Goal: Task Accomplishment & Management: Use online tool/utility

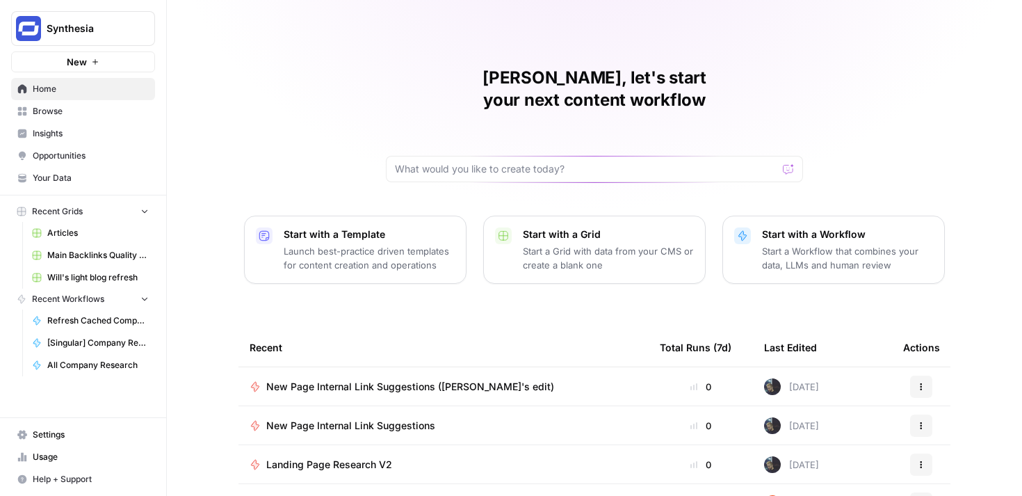
scroll to position [17, 0]
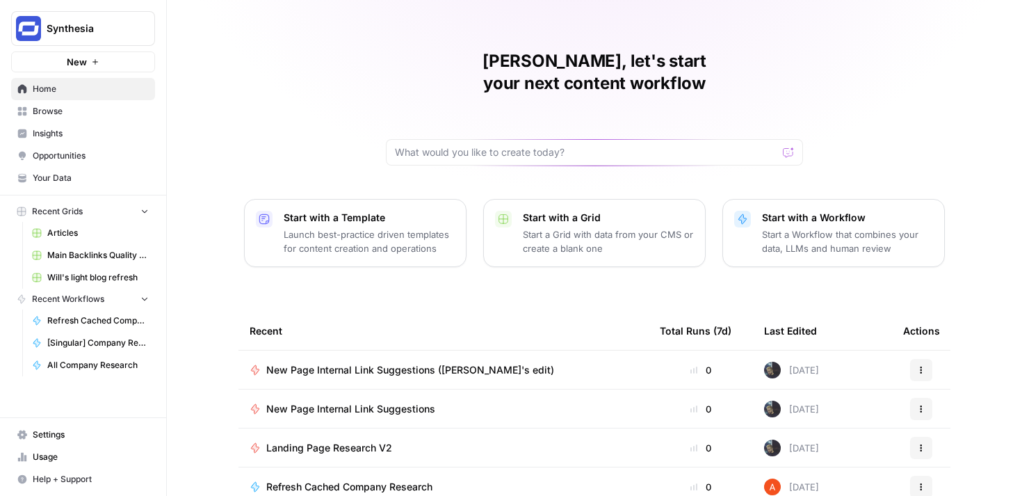
click at [878, 55] on div "[PERSON_NAME], let's start your next content workflow Start with a Template Lau…" at bounding box center [594, 314] width 855 height 662
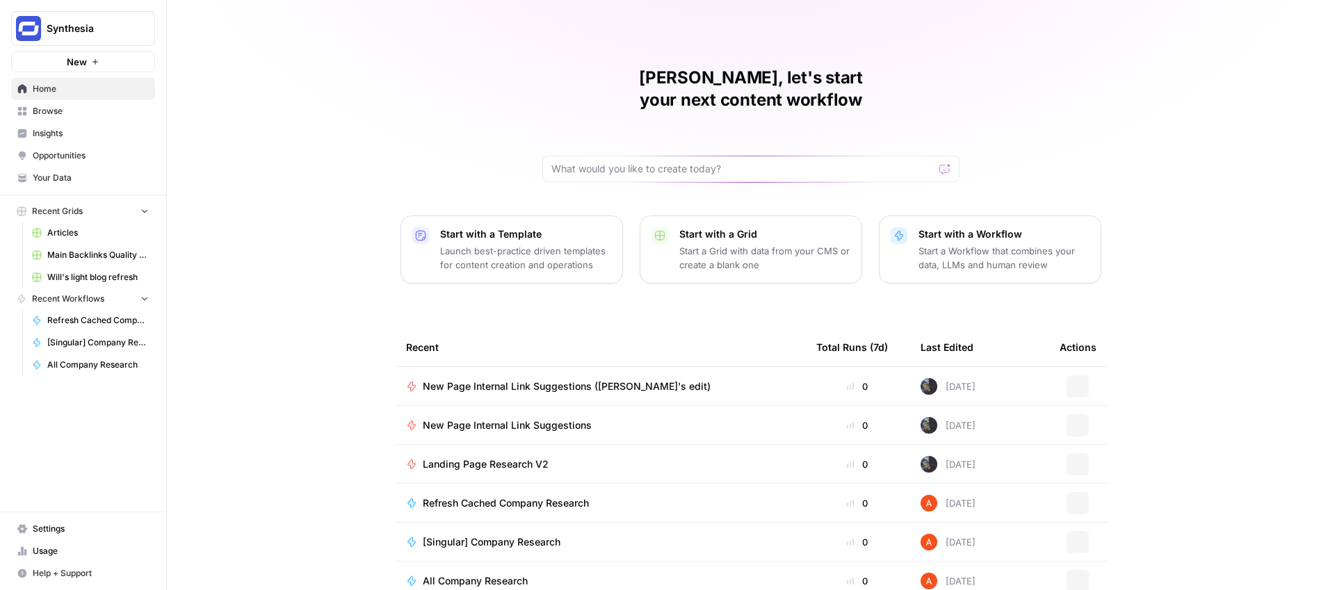
scroll to position [49, 0]
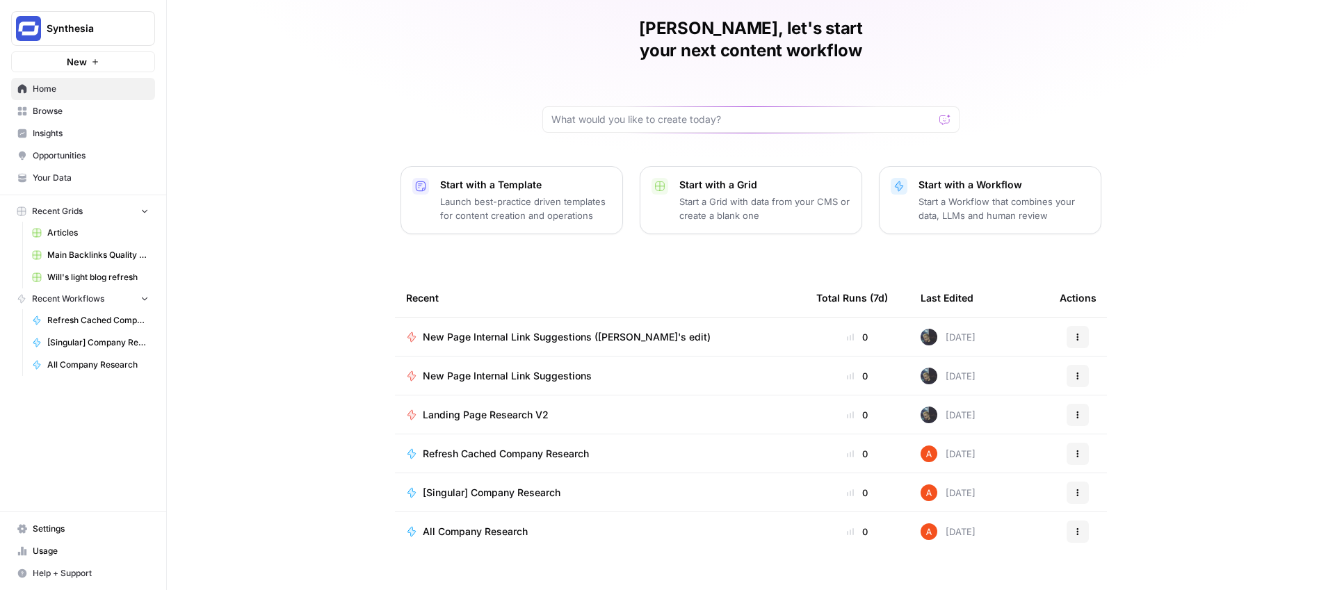
click at [79, 113] on span "Browse" at bounding box center [91, 111] width 116 height 13
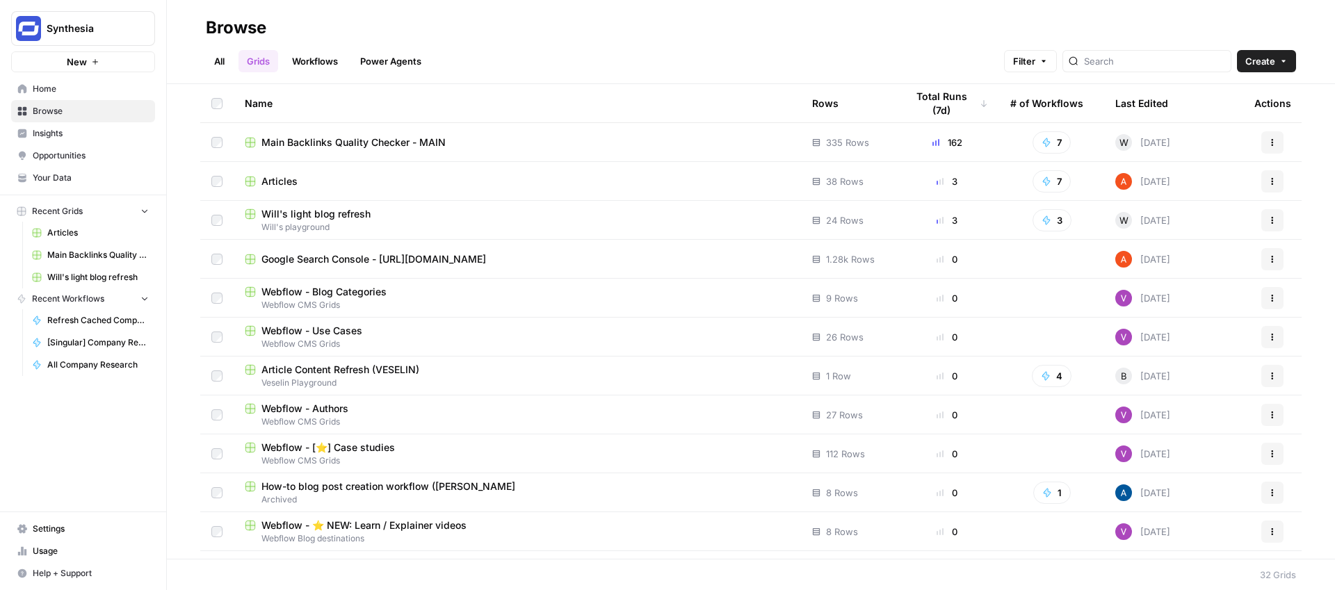
click at [316, 61] on link "Workflows" at bounding box center [315, 61] width 63 height 22
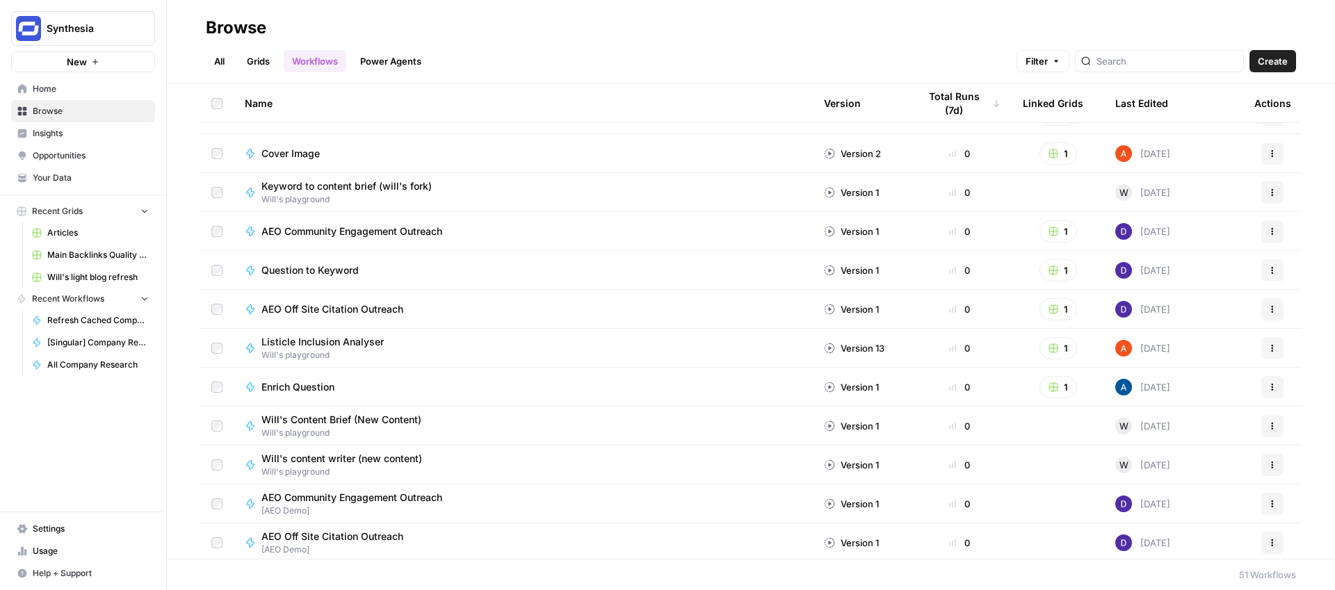
scroll to position [1550, 0]
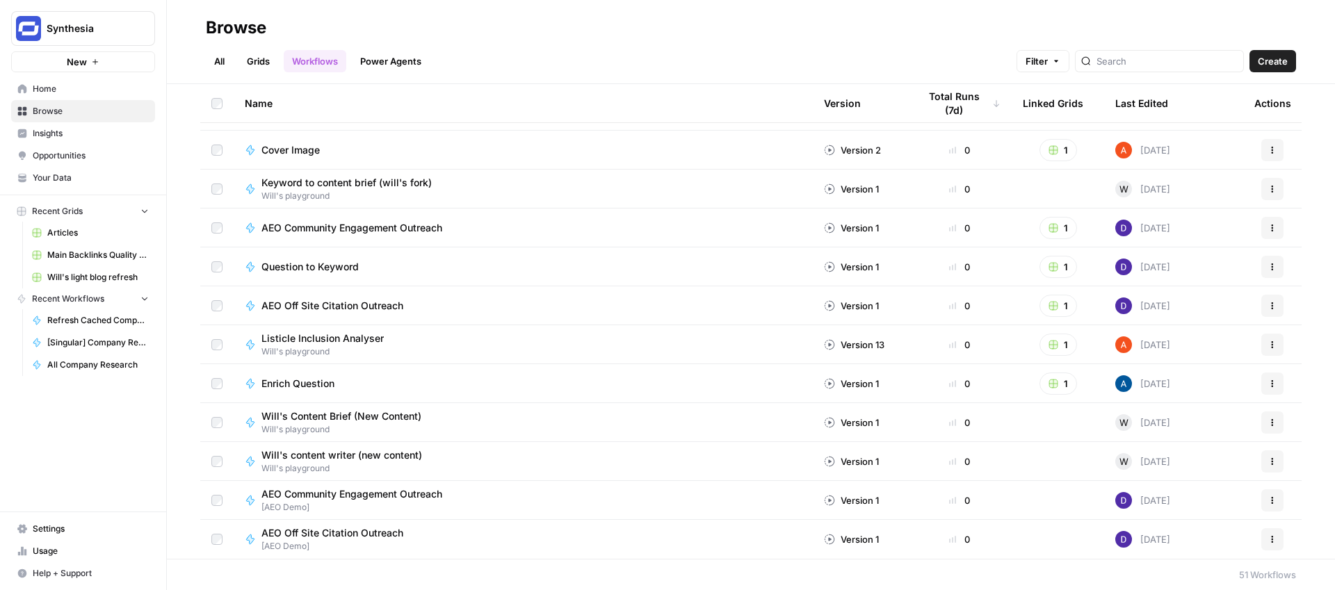
click at [260, 60] on link "Grids" at bounding box center [258, 61] width 40 height 22
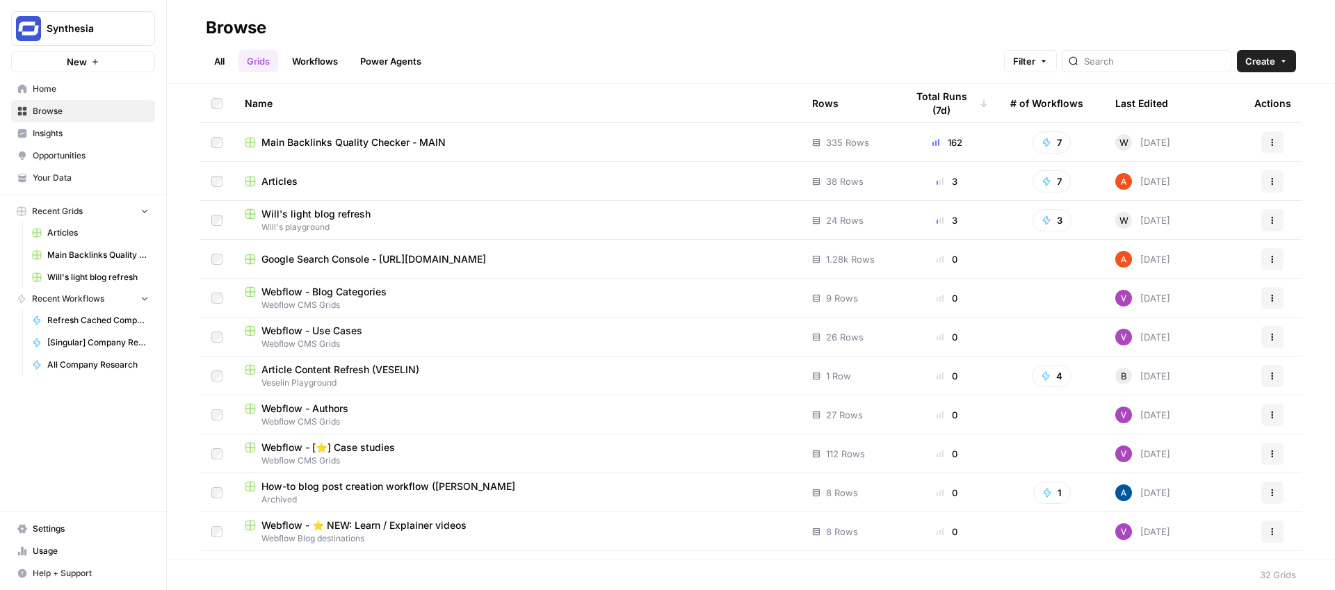
click at [401, 181] on div "Articles" at bounding box center [517, 182] width 545 height 14
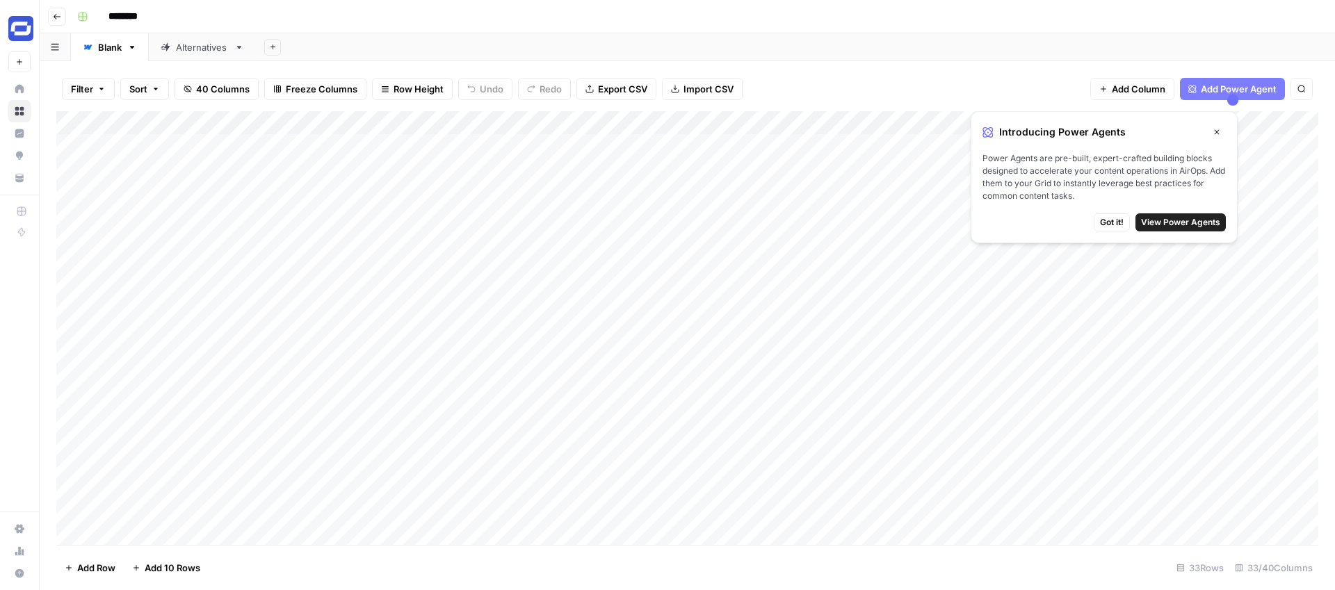
click at [56, 15] on icon "button" at bounding box center [57, 17] width 7 height 6
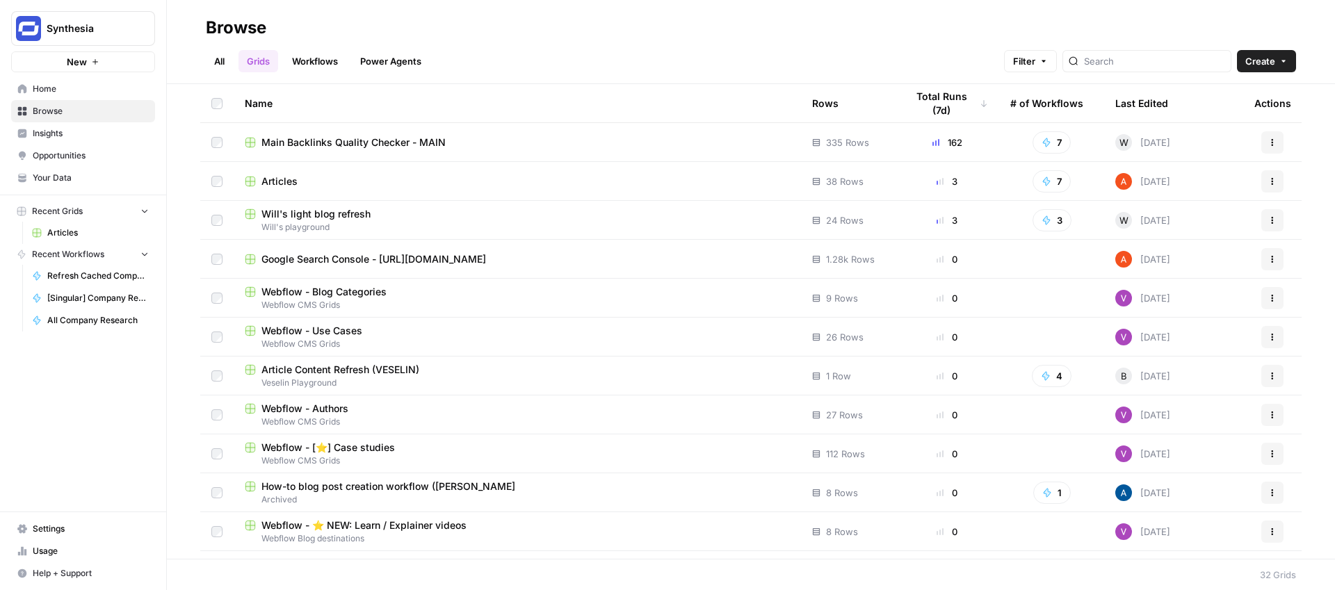
click at [316, 369] on span "Article Content Refresh (VESELIN)" at bounding box center [340, 370] width 158 height 14
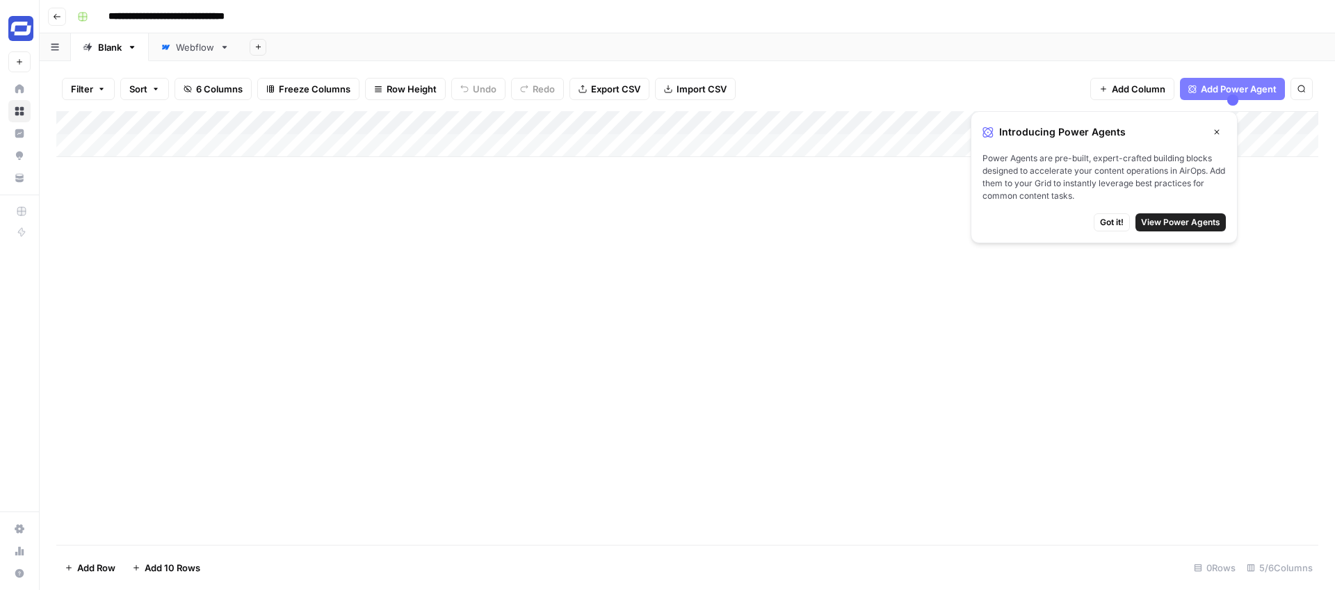
click at [1216, 129] on icon "button" at bounding box center [1216, 132] width 8 height 8
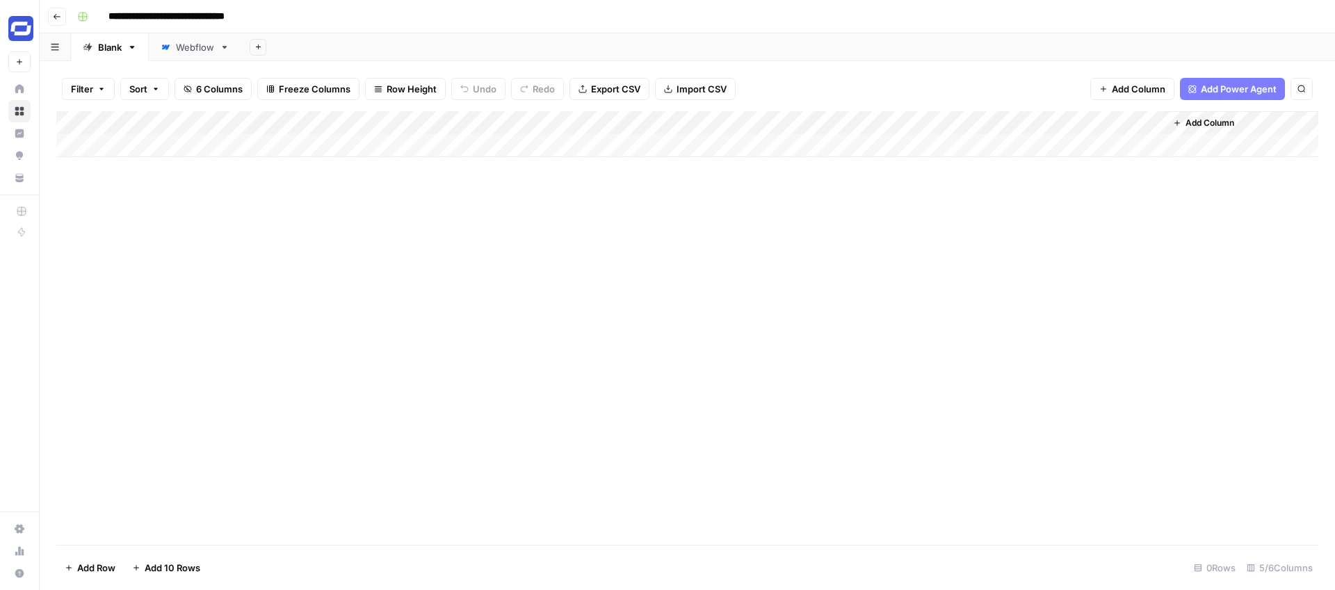
click at [51, 19] on button "Go back" at bounding box center [57, 17] width 18 height 18
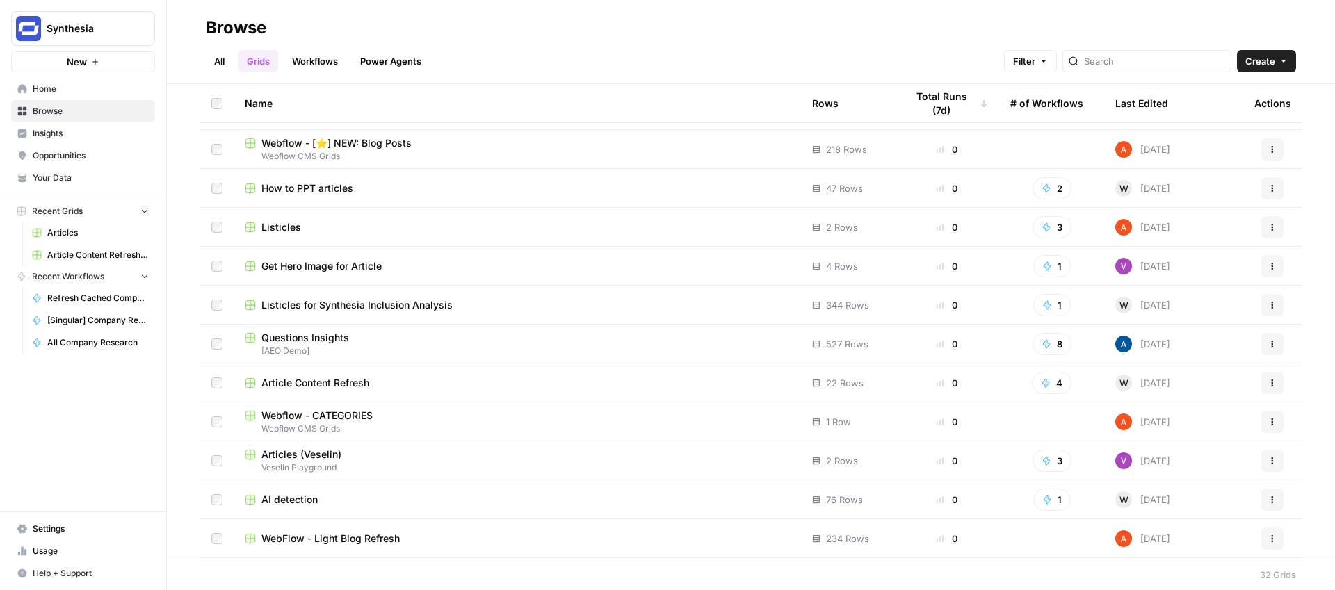
scroll to position [810, 0]
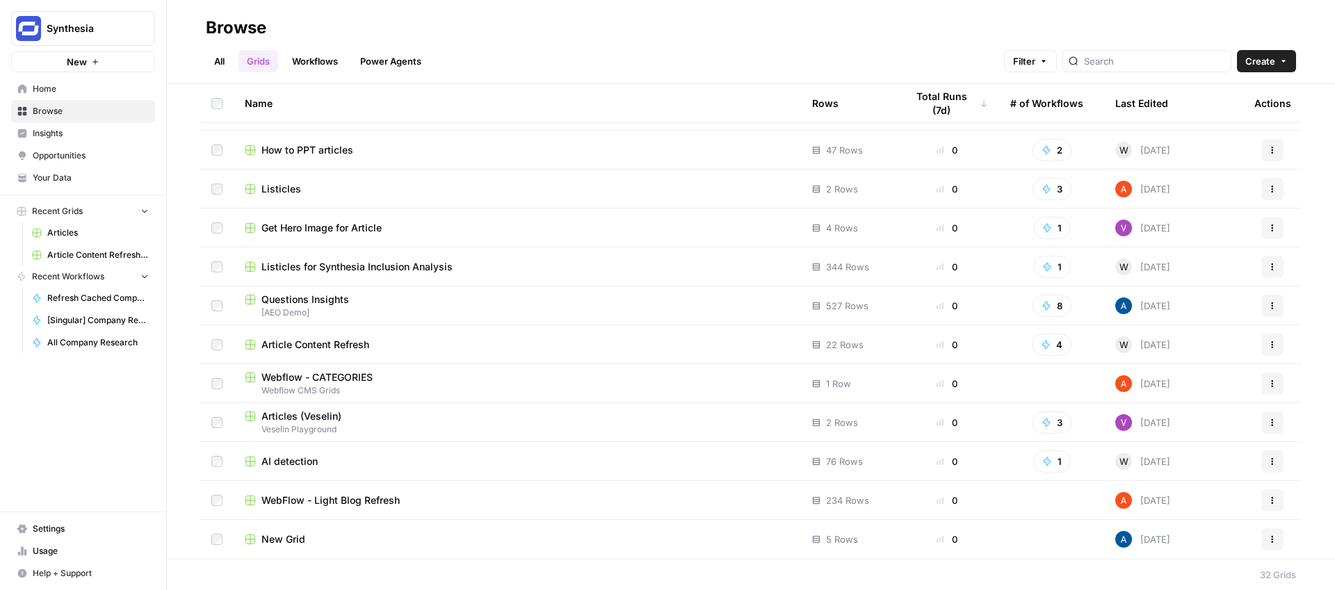
click at [357, 343] on span "Article Content Refresh" at bounding box center [315, 345] width 108 height 14
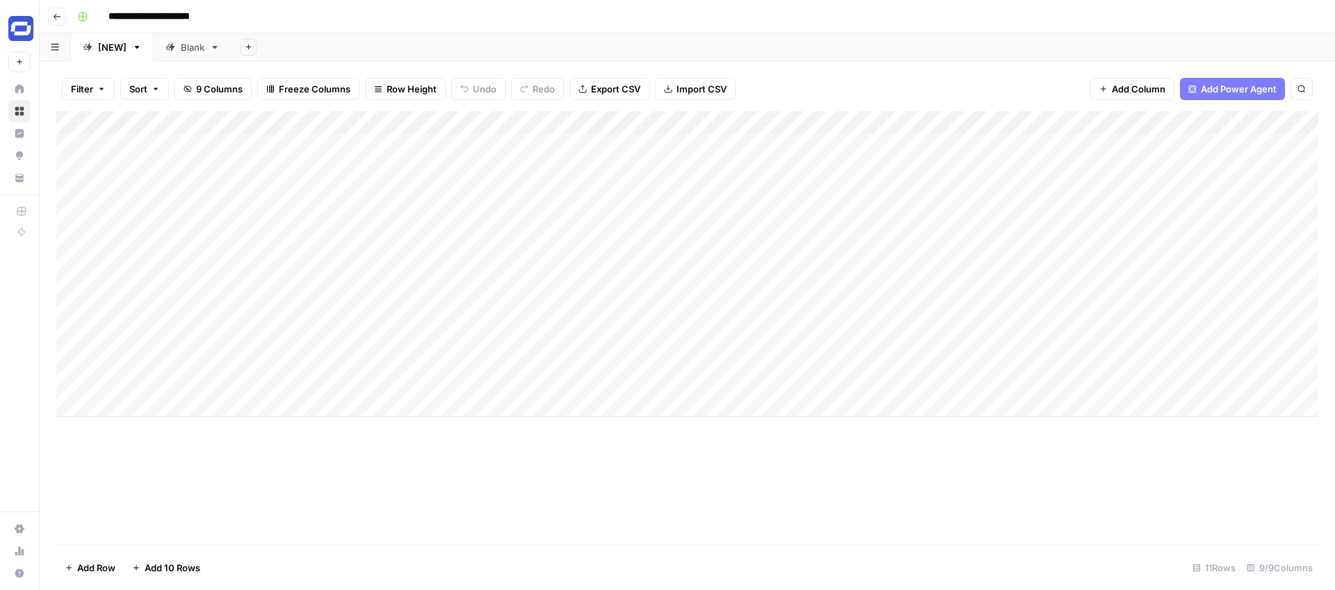
click at [1081, 117] on div "Add Column" at bounding box center [687, 264] width 1262 height 306
click at [1010, 86] on div "Filter Sort 9 Columns Freeze Columns Row Height Undo Redo Export CSV Import CSV…" at bounding box center [687, 89] width 1262 height 44
click at [136, 54] on link "[NEW]" at bounding box center [112, 47] width 83 height 28
click at [136, 46] on icon "button" at bounding box center [137, 47] width 5 height 3
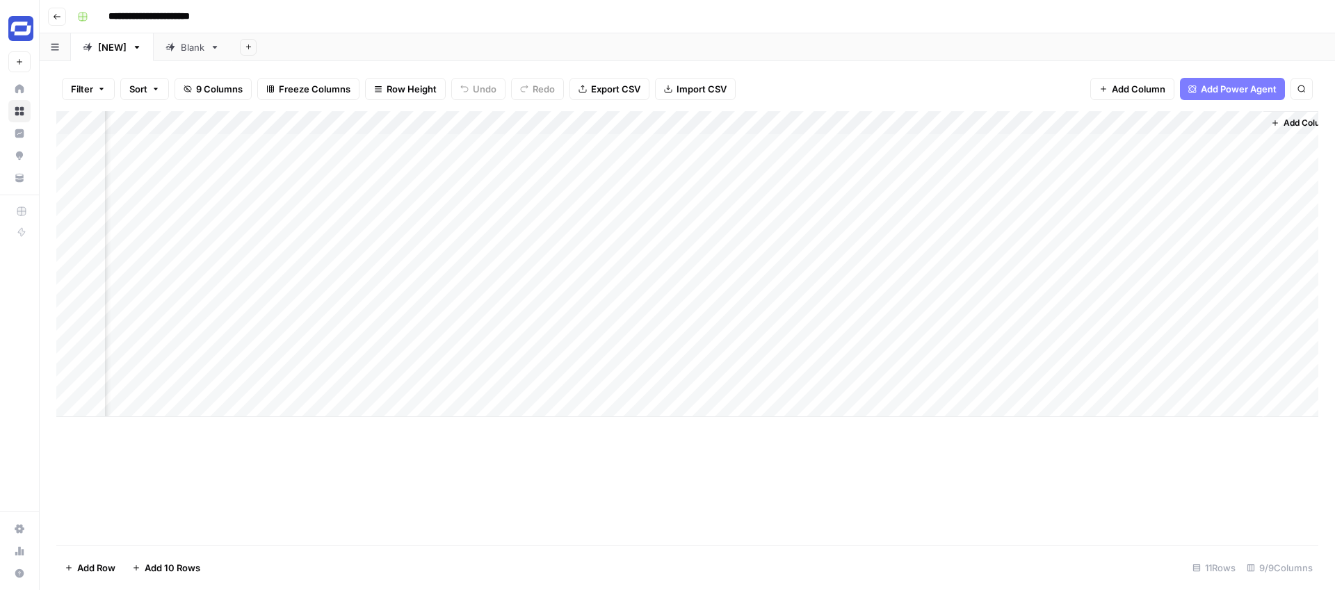
scroll to position [0, 354]
click at [978, 122] on div "Add Column" at bounding box center [687, 264] width 1262 height 306
click at [908, 92] on div "Filter Sort 9 Columns Freeze Columns Row Height Undo Redo Export CSV Import CSV…" at bounding box center [687, 89] width 1262 height 44
click at [898, 120] on div "Add Column" at bounding box center [687, 264] width 1262 height 306
click at [922, 92] on div "Filter Sort 9 Columns Freeze Columns Row Height Undo Redo Export CSV Import CSV…" at bounding box center [687, 89] width 1262 height 44
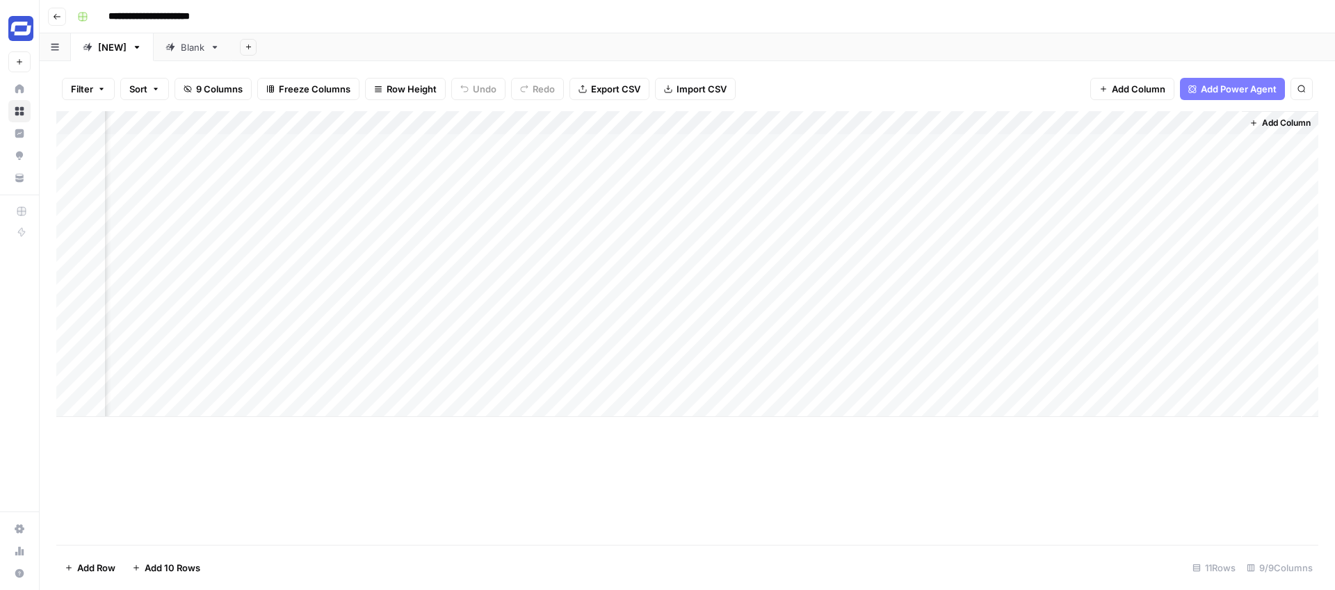
click at [683, 124] on div "Add Column" at bounding box center [687, 264] width 1262 height 306
click at [821, 50] on div "Add Sheet" at bounding box center [783, 47] width 1103 height 28
click at [177, 52] on div "Blank" at bounding box center [184, 47] width 39 height 14
click at [51, 19] on button "Go back" at bounding box center [57, 17] width 18 height 18
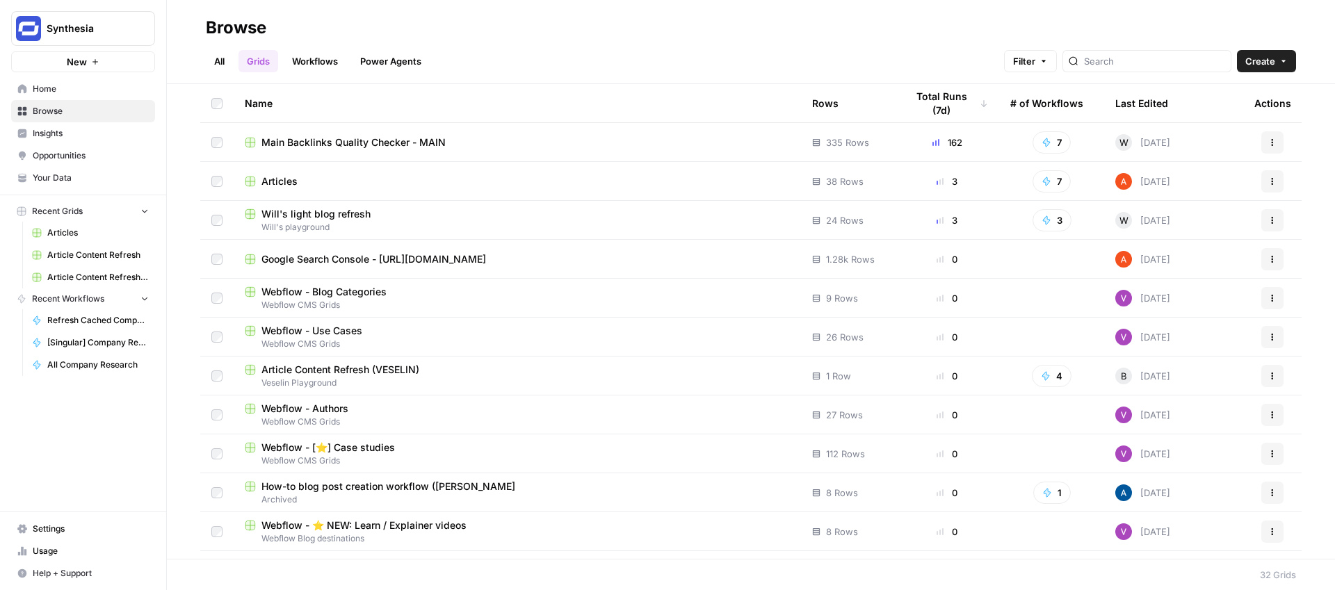
click at [344, 149] on td "Main Backlinks Quality Checker - MAIN" at bounding box center [517, 142] width 567 height 38
click at [315, 147] on span "Main Backlinks Quality Checker - MAIN" at bounding box center [353, 143] width 184 height 14
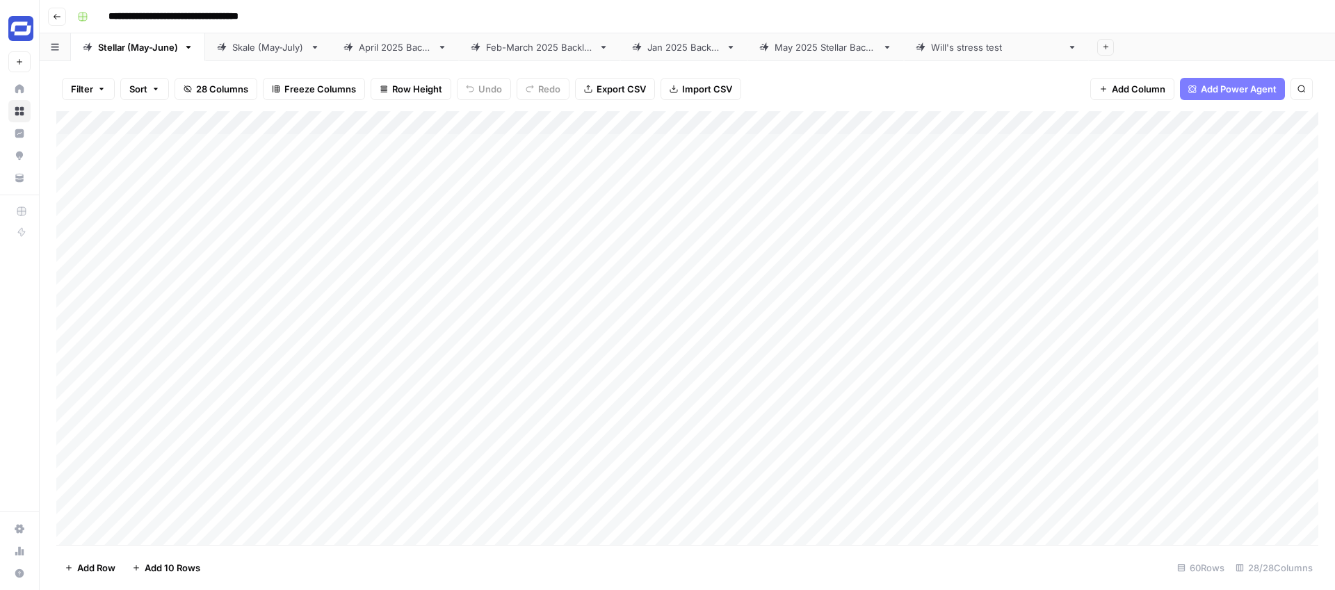
click at [60, 25] on header "**********" at bounding box center [687, 16] width 1295 height 33
click at [58, 21] on button "Go back" at bounding box center [57, 17] width 18 height 18
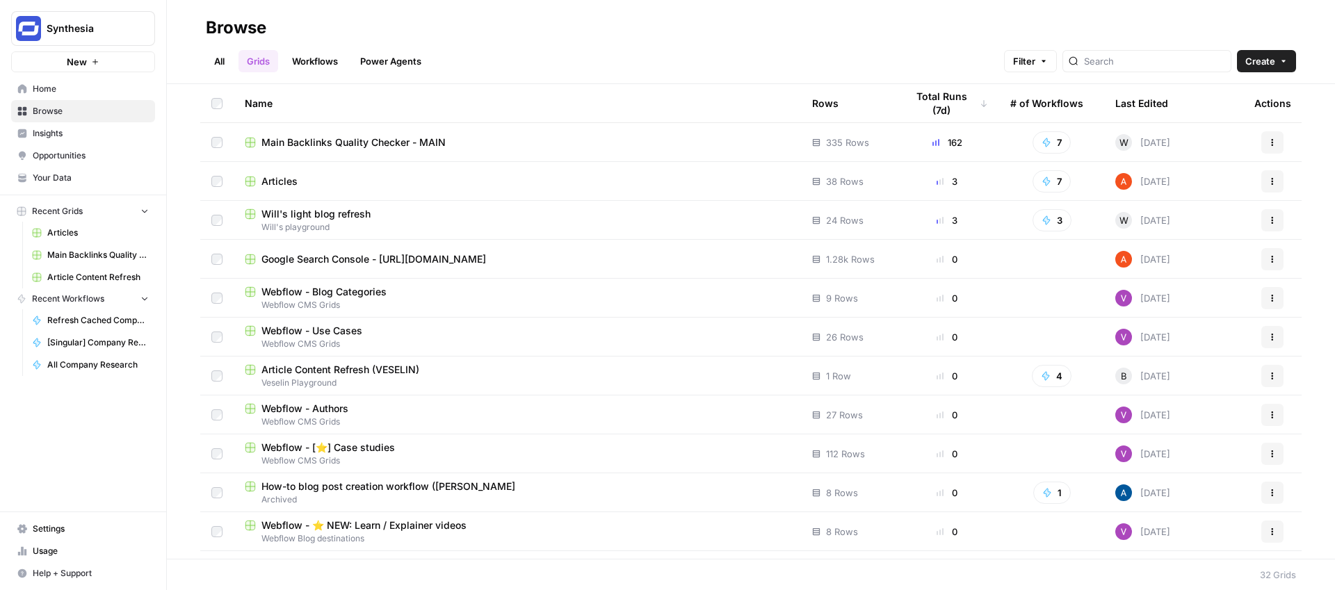
click at [382, 219] on div "Will's light blog refresh" at bounding box center [517, 214] width 545 height 14
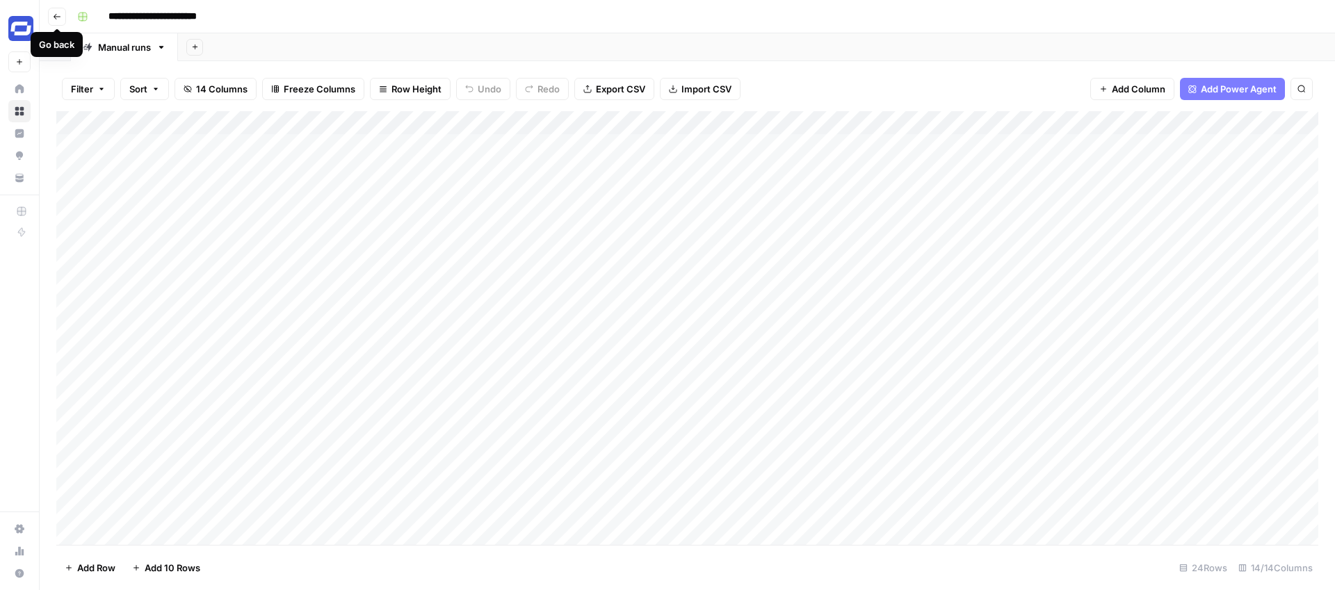
click at [55, 19] on icon "button" at bounding box center [57, 17] width 8 height 8
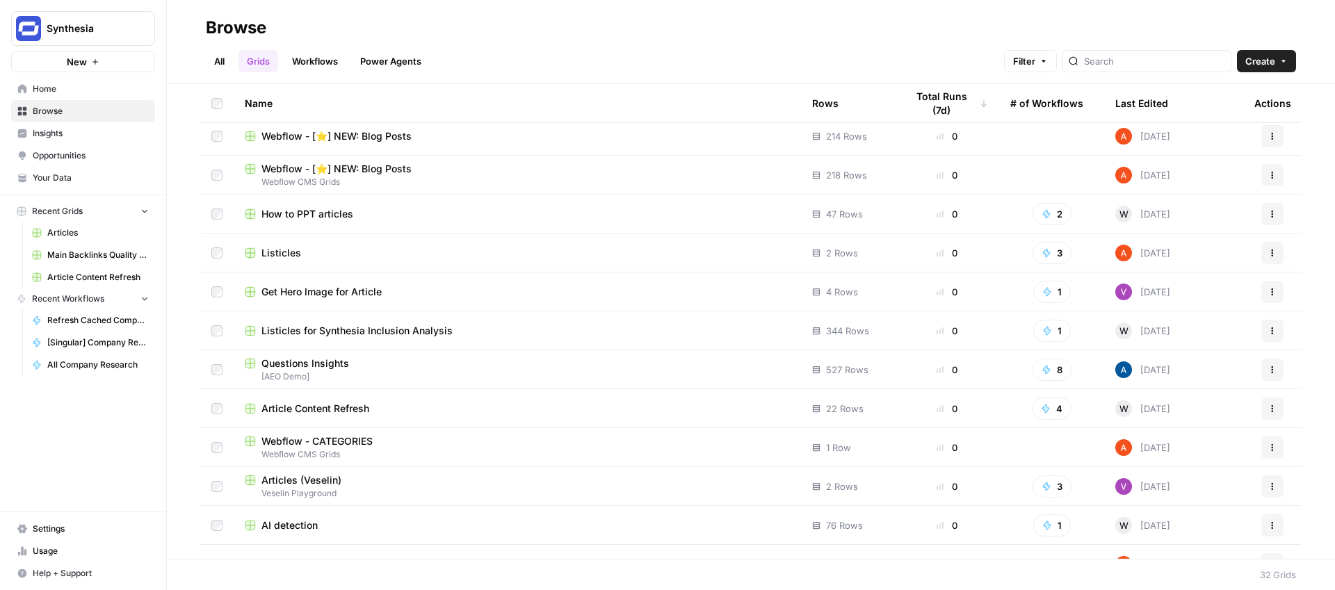
scroll to position [728, 0]
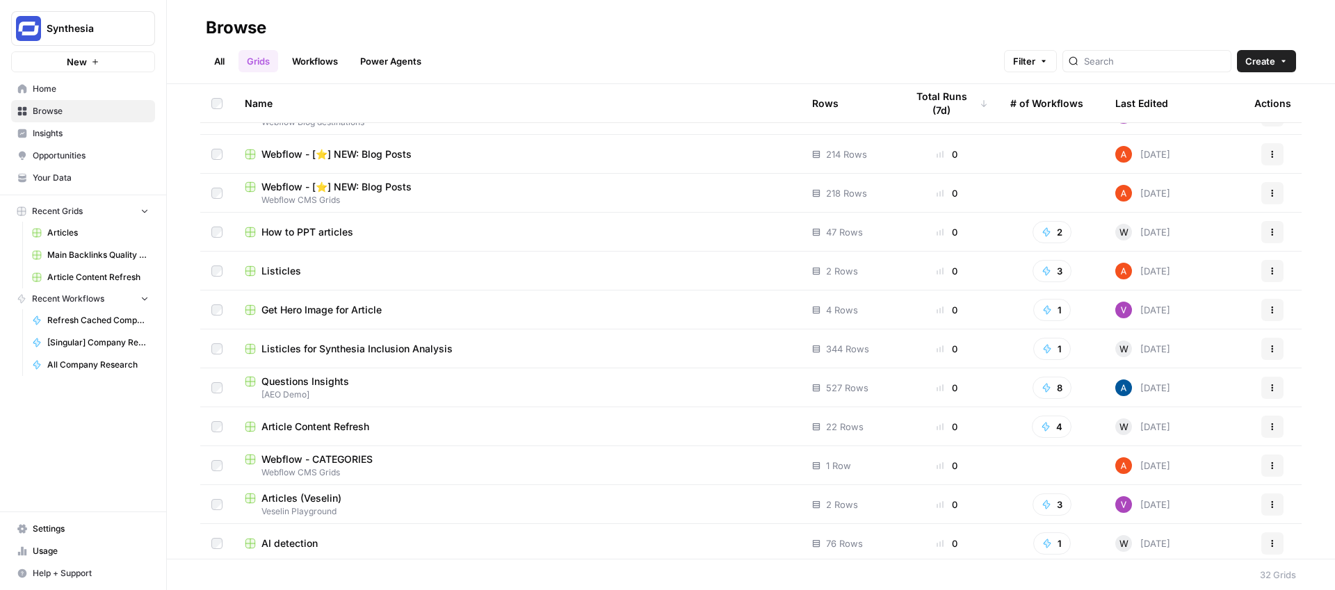
click at [343, 422] on span "Article Content Refresh" at bounding box center [315, 427] width 108 height 14
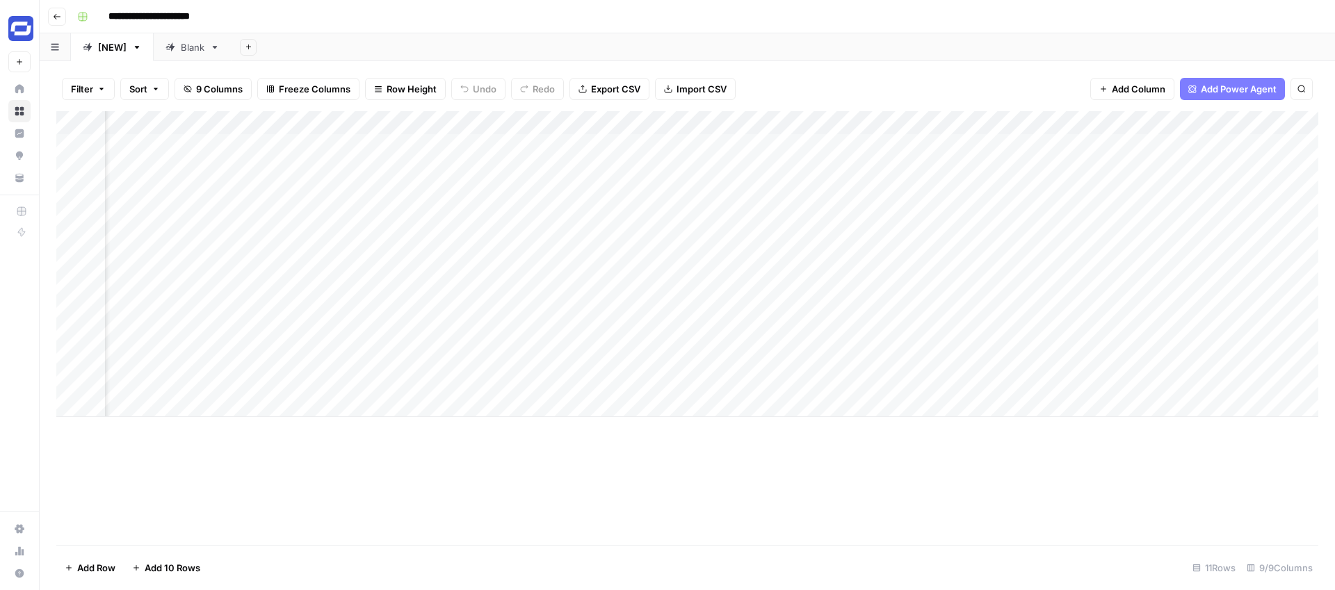
scroll to position [0, 70]
click at [50, 15] on button "Go back" at bounding box center [57, 17] width 18 height 18
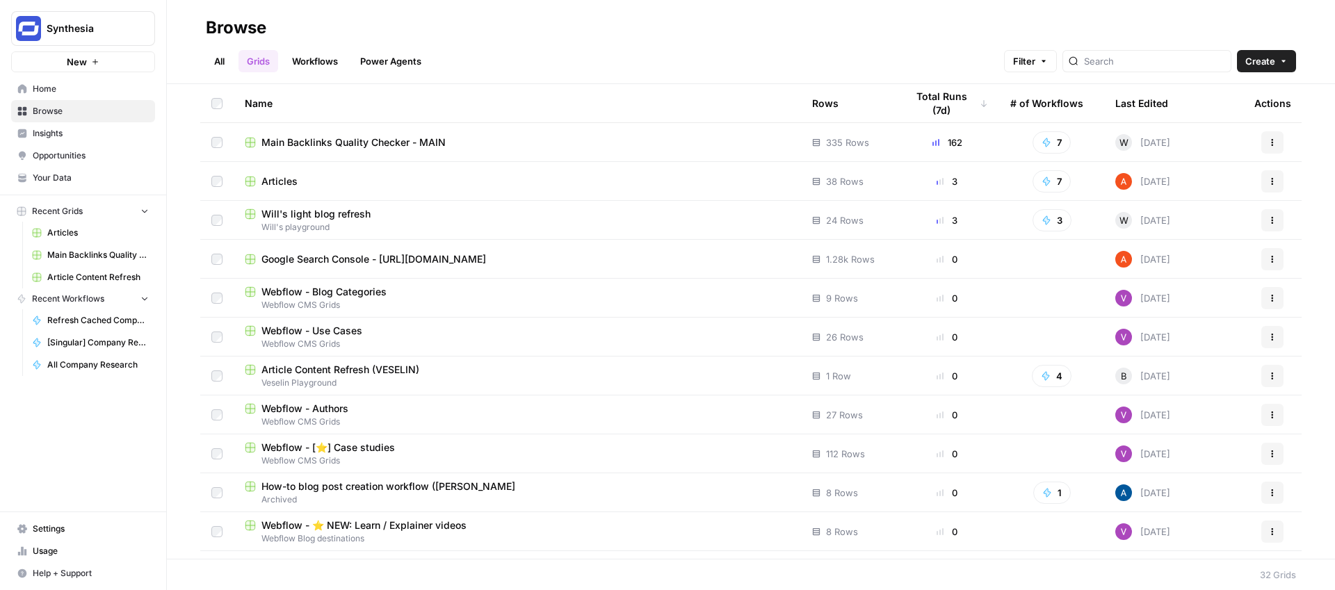
click at [306, 67] on link "Workflows" at bounding box center [315, 61] width 63 height 22
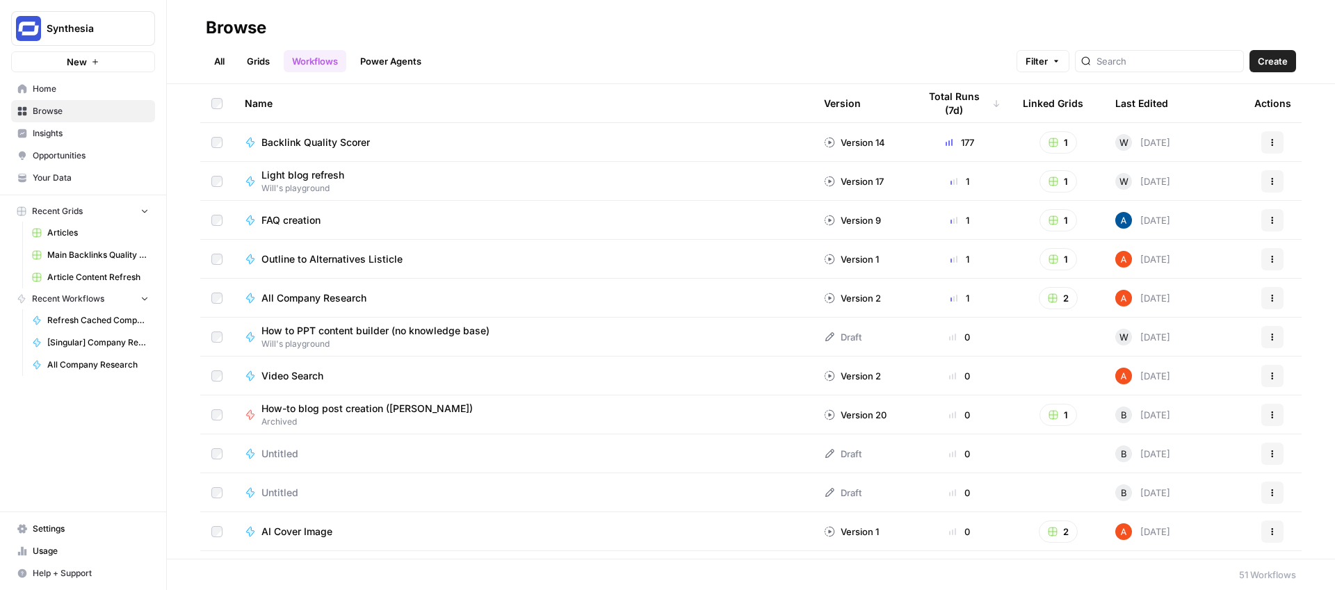
click at [1265, 55] on span "Create" at bounding box center [1273, 61] width 30 height 14
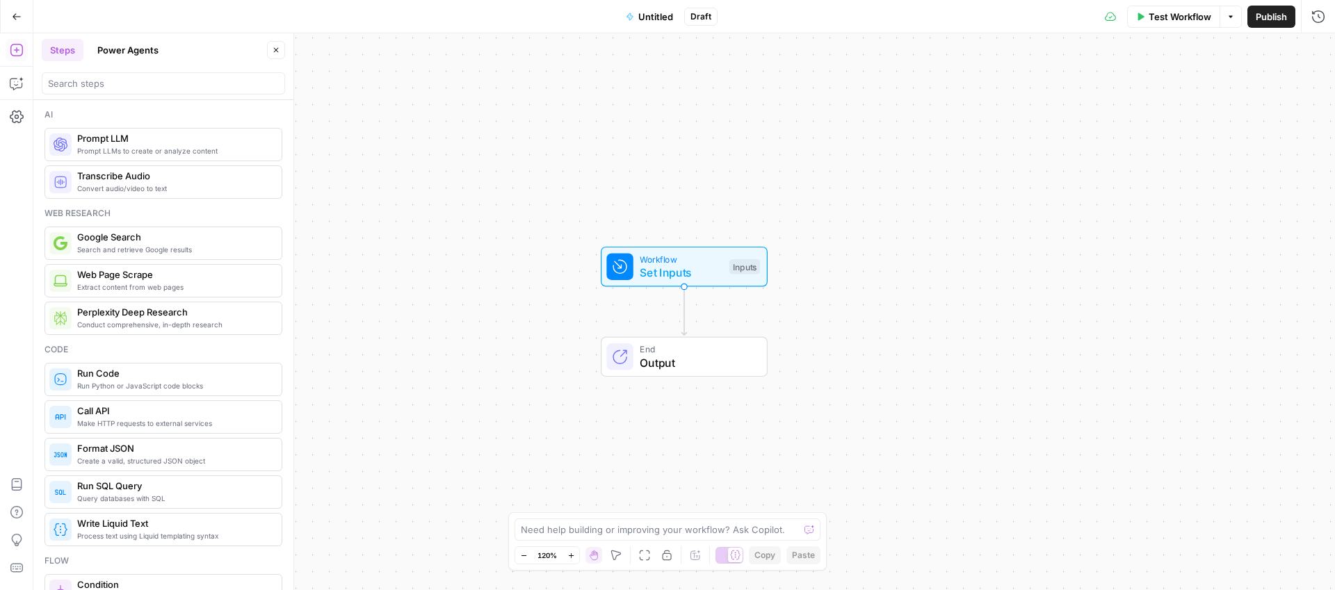
click at [714, 270] on span "Set Inputs" at bounding box center [681, 272] width 83 height 17
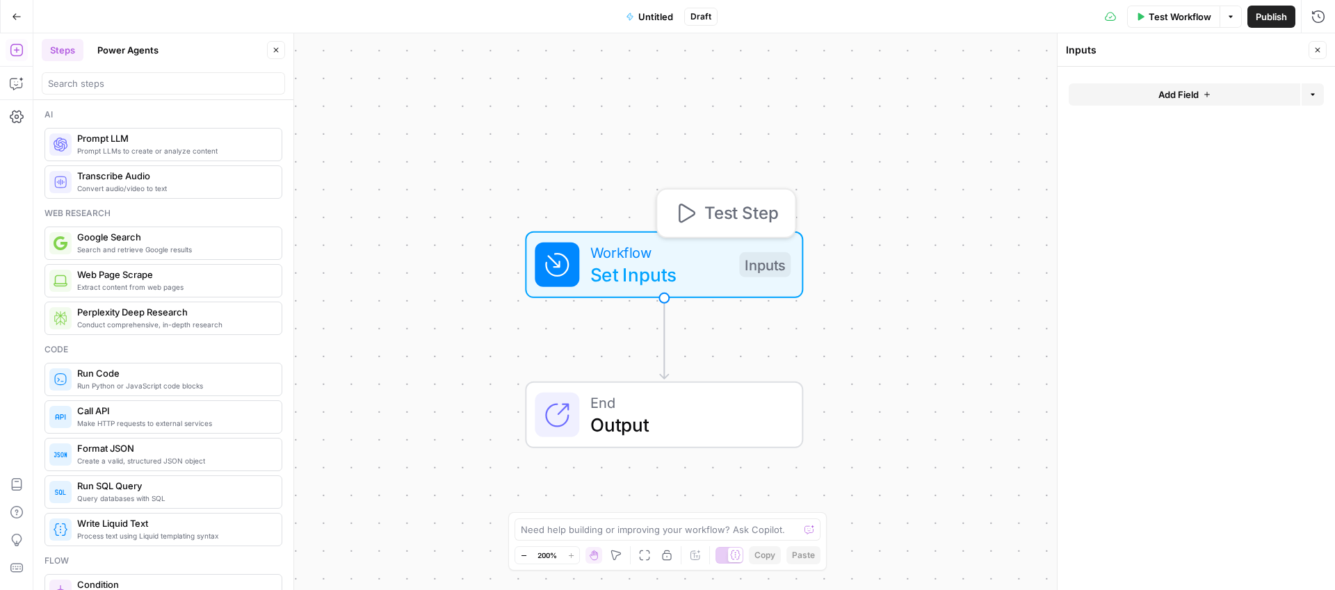
click at [714, 270] on span "Set Inputs" at bounding box center [659, 275] width 138 height 28
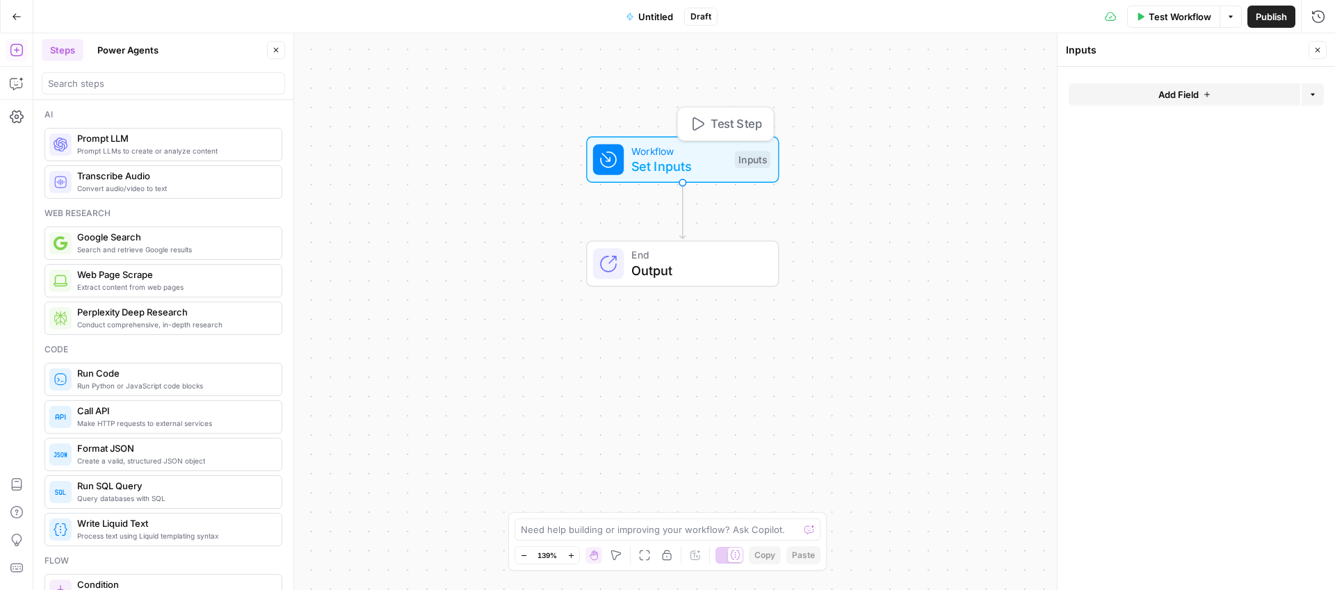
click at [715, 165] on span "Set Inputs" at bounding box center [678, 165] width 95 height 19
click at [1155, 86] on button "Add Field" at bounding box center [1185, 94] width 232 height 22
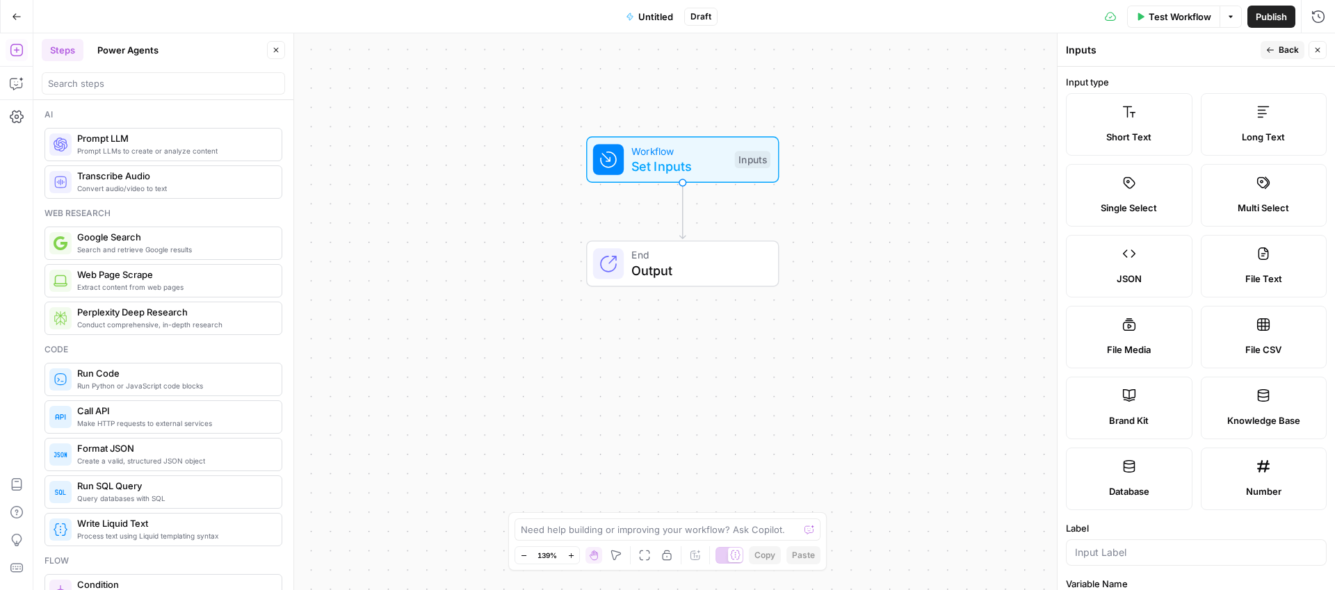
click at [1153, 114] on label "Short Text" at bounding box center [1129, 124] width 127 height 63
click at [1138, 120] on label "Short Text" at bounding box center [1129, 124] width 127 height 63
click at [1126, 122] on label "Short Text" at bounding box center [1129, 124] width 127 height 63
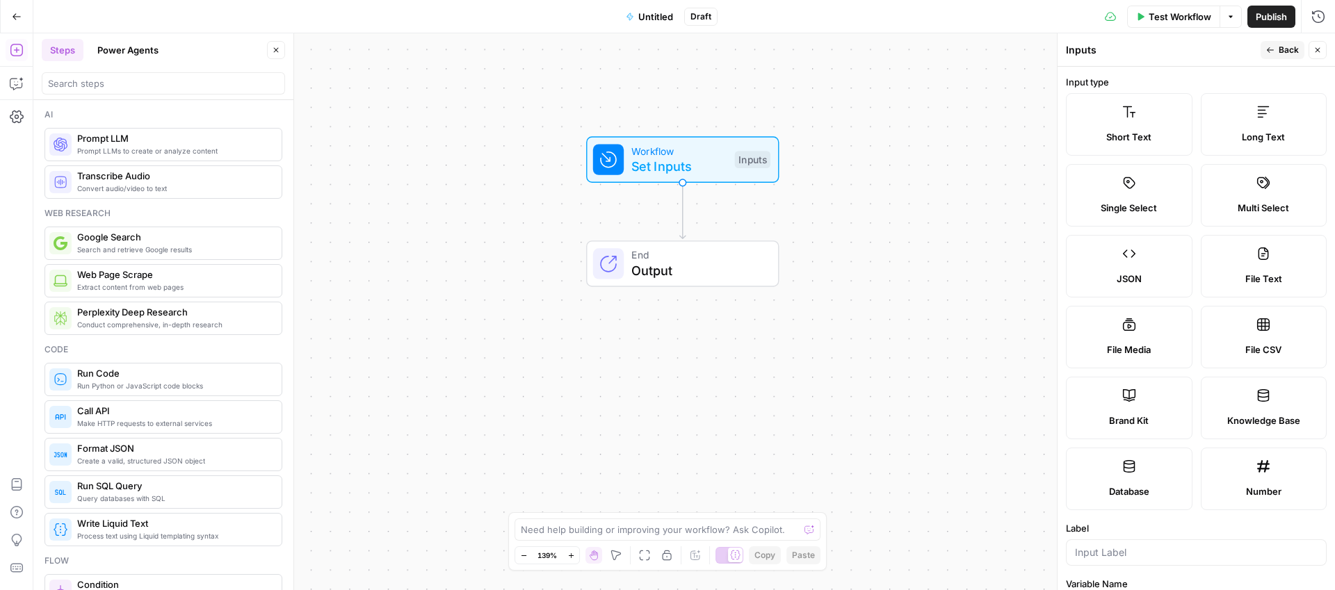
drag, startPoint x: 1117, startPoint y: 131, endPoint x: 793, endPoint y: 190, distance: 328.5
click at [793, 190] on body "Synthesia New Home Browse Insights Opportunities Your Data Recent Grids Article…" at bounding box center [667, 295] width 1335 height 590
click at [1096, 100] on label "Short Text" at bounding box center [1129, 124] width 127 height 63
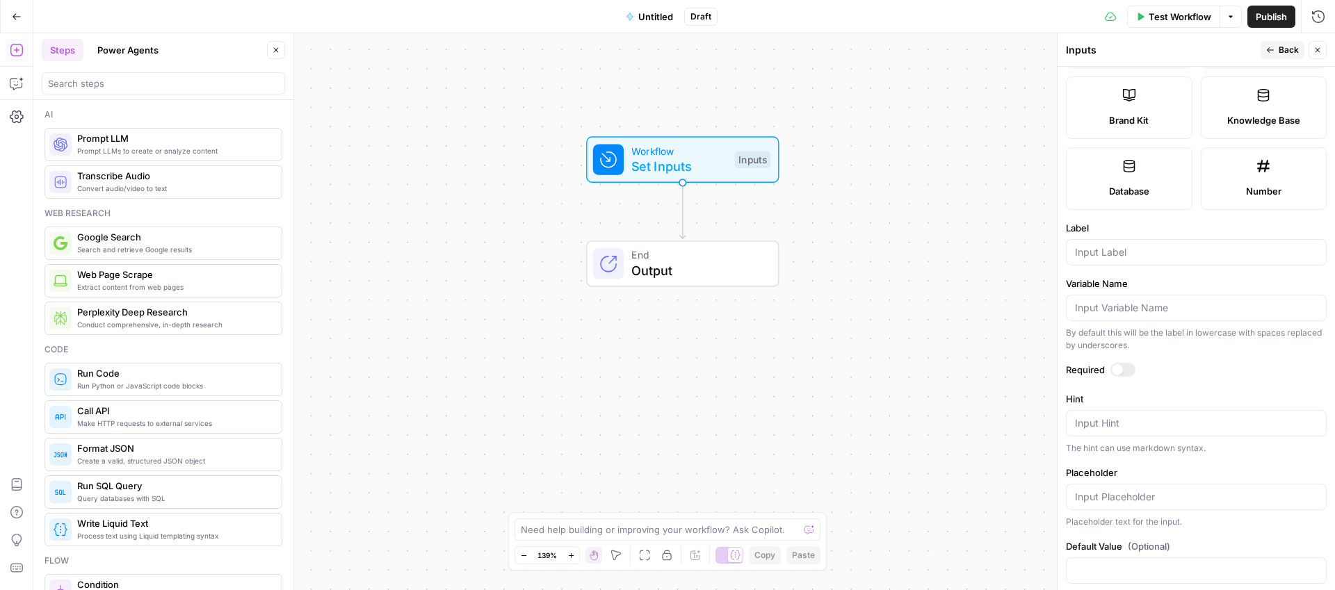
scroll to position [322, 0]
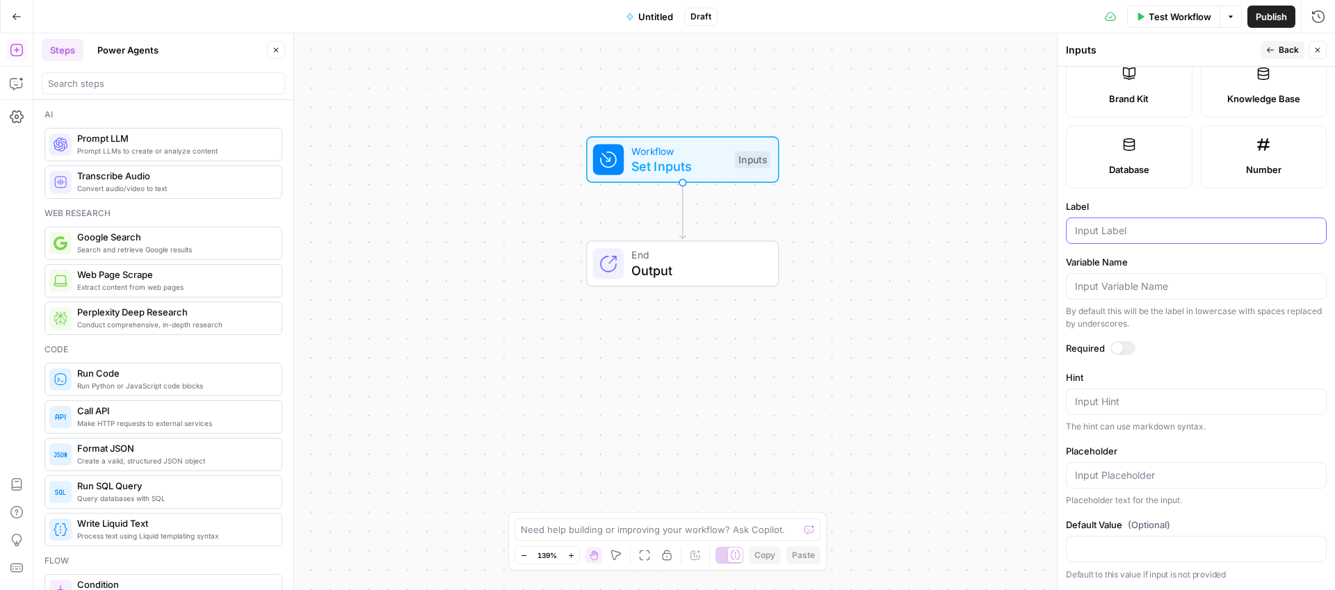
click at [1120, 230] on input "Label" at bounding box center [1196, 231] width 243 height 14
type input "URL"
click at [1117, 346] on div at bounding box center [1117, 348] width 11 height 11
click at [1271, 49] on icon "button" at bounding box center [1270, 50] width 7 height 6
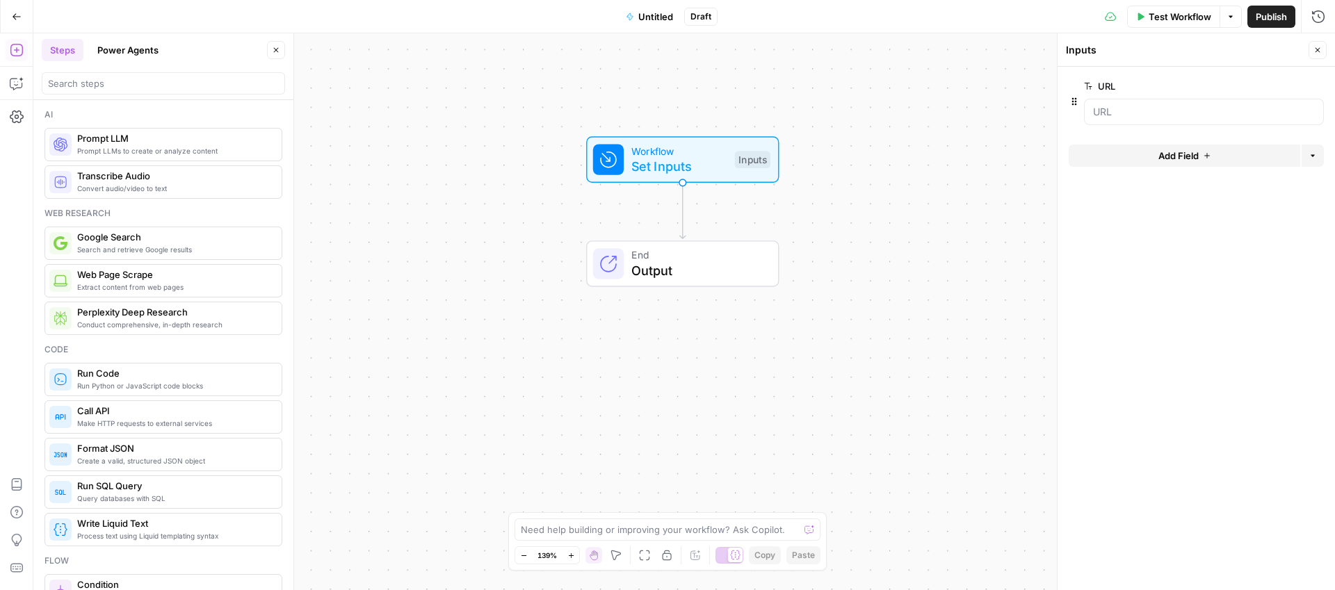
click at [854, 257] on div "Workflow Set Inputs Inputs End Output" at bounding box center [683, 311] width 1301 height 557
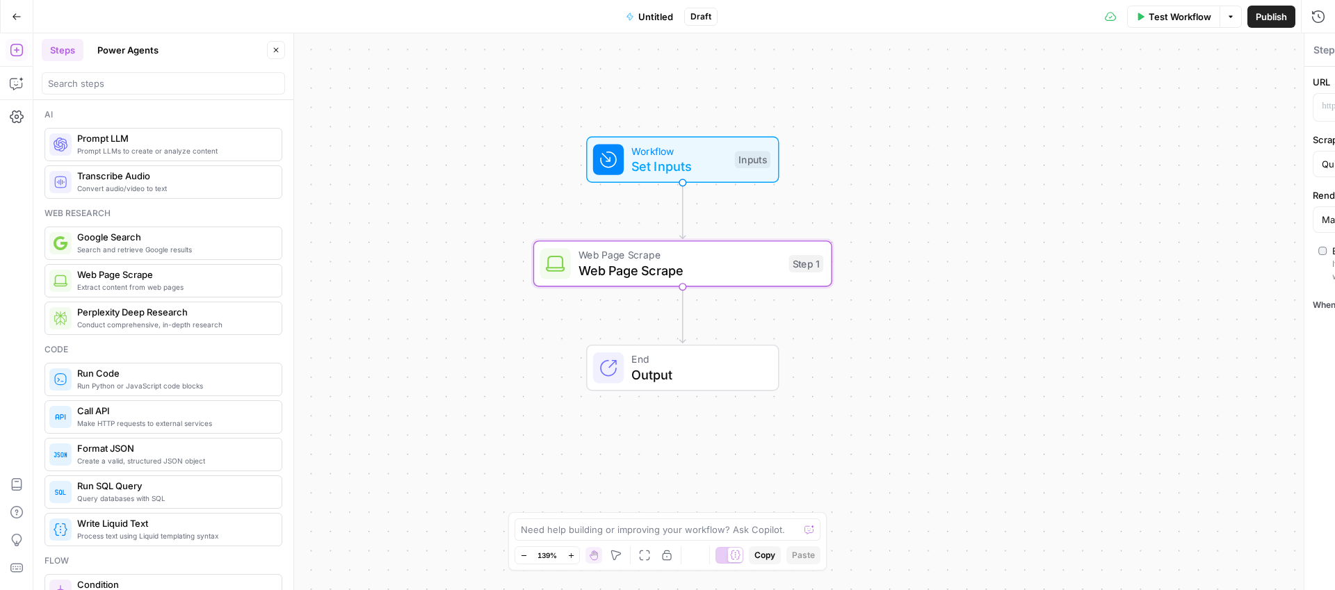
type textarea "Web Page Scrape"
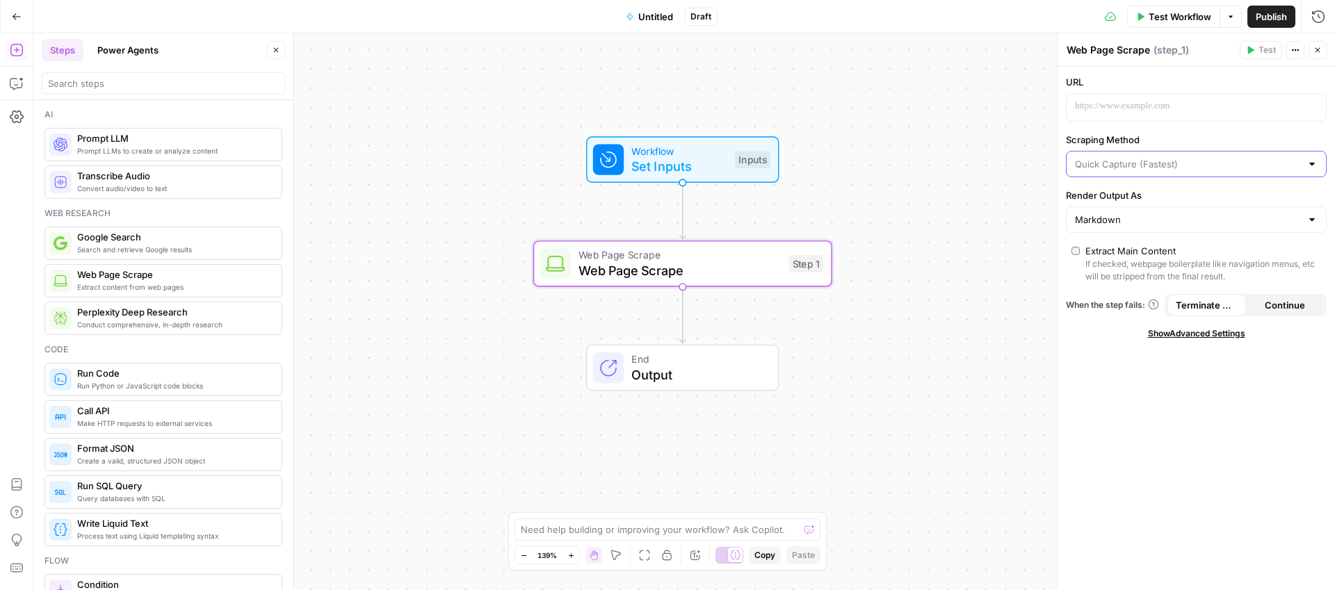
click at [1158, 166] on input "Scraping Method" at bounding box center [1188, 164] width 226 height 14
click at [1148, 220] on span "Detailed Scrape (Slowest)" at bounding box center [1194, 218] width 232 height 14
type input "Detailed Scrape (Slowest)"
click at [1133, 224] on input "Render Output As" at bounding box center [1188, 220] width 226 height 14
click at [1117, 254] on span "Text" at bounding box center [1194, 255] width 232 height 14
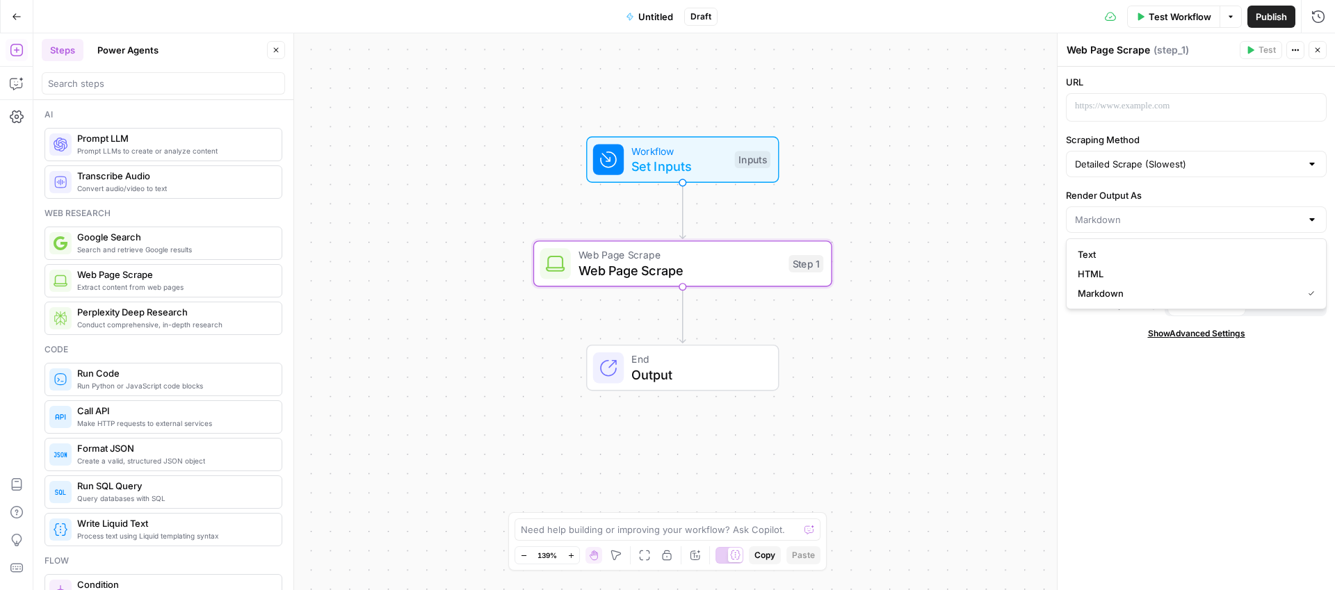
type input "Text"
click at [1211, 336] on span "Show Advanced Settings" at bounding box center [1196, 333] width 97 height 13
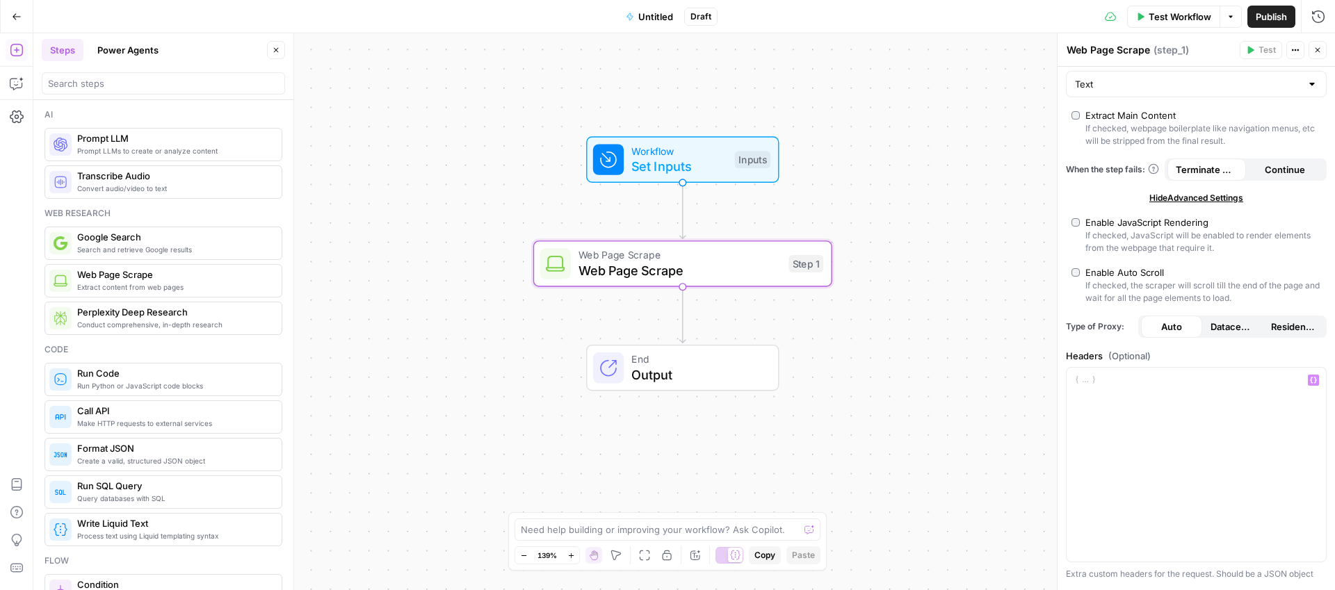
scroll to position [0, 0]
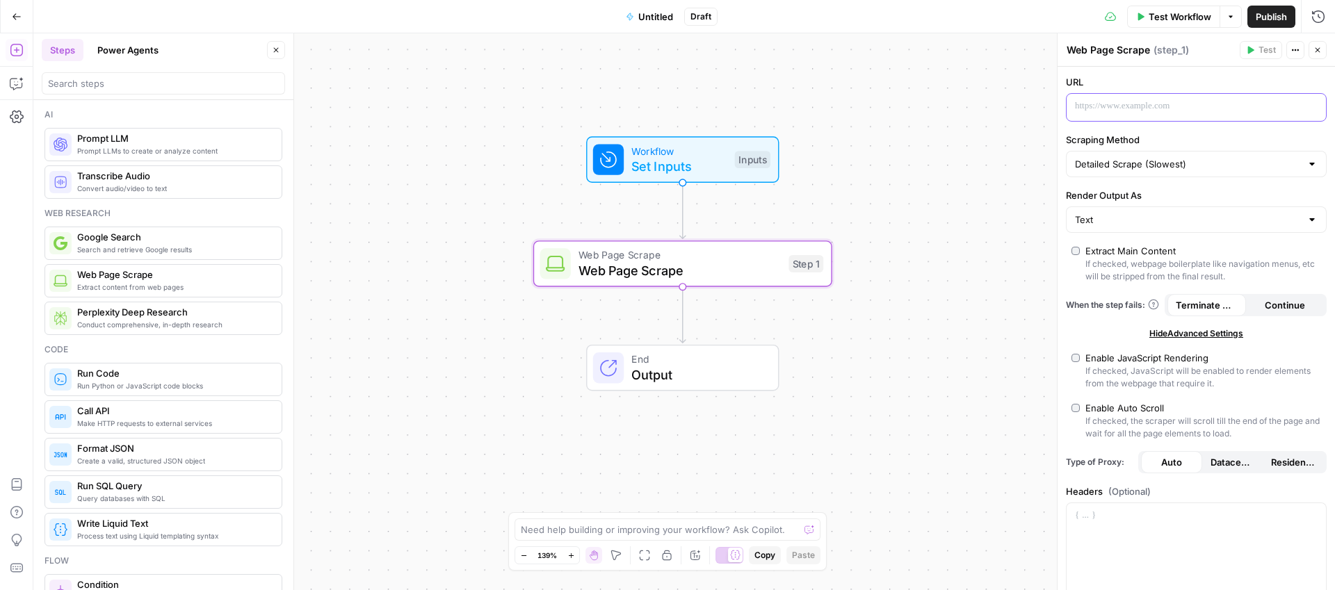
click at [1145, 107] on p at bounding box center [1185, 106] width 220 height 14
click at [1312, 106] on icon "button" at bounding box center [1313, 106] width 7 height 7
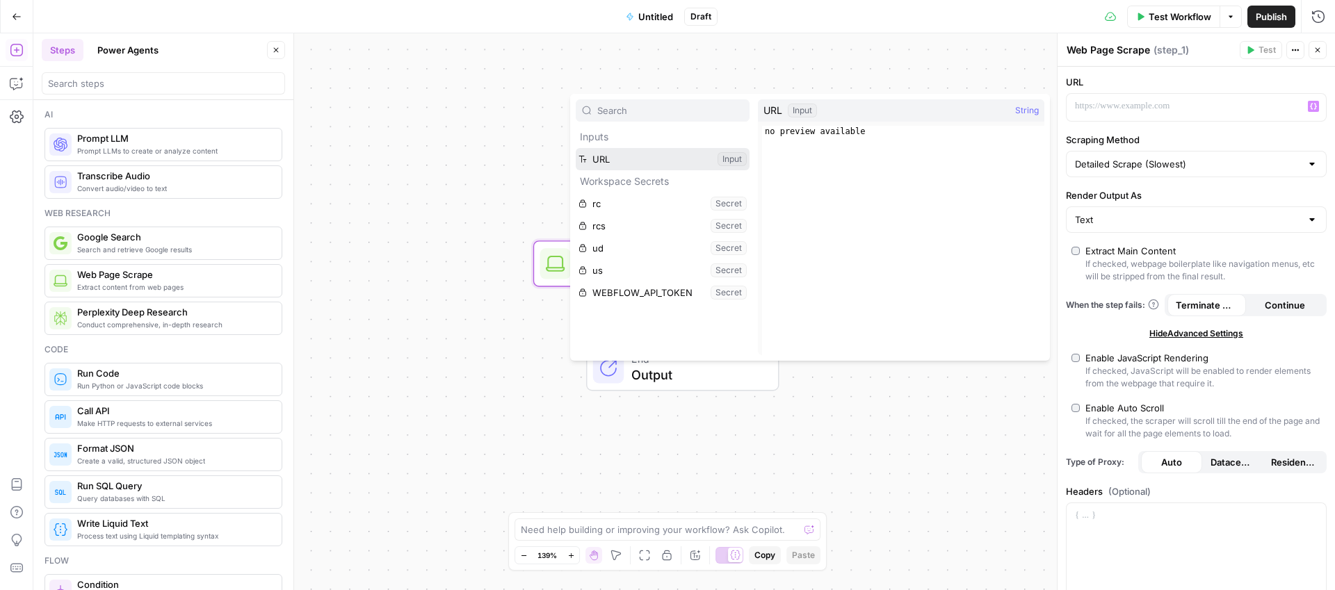
click at [670, 158] on button "Select variable URL" at bounding box center [663, 159] width 174 height 22
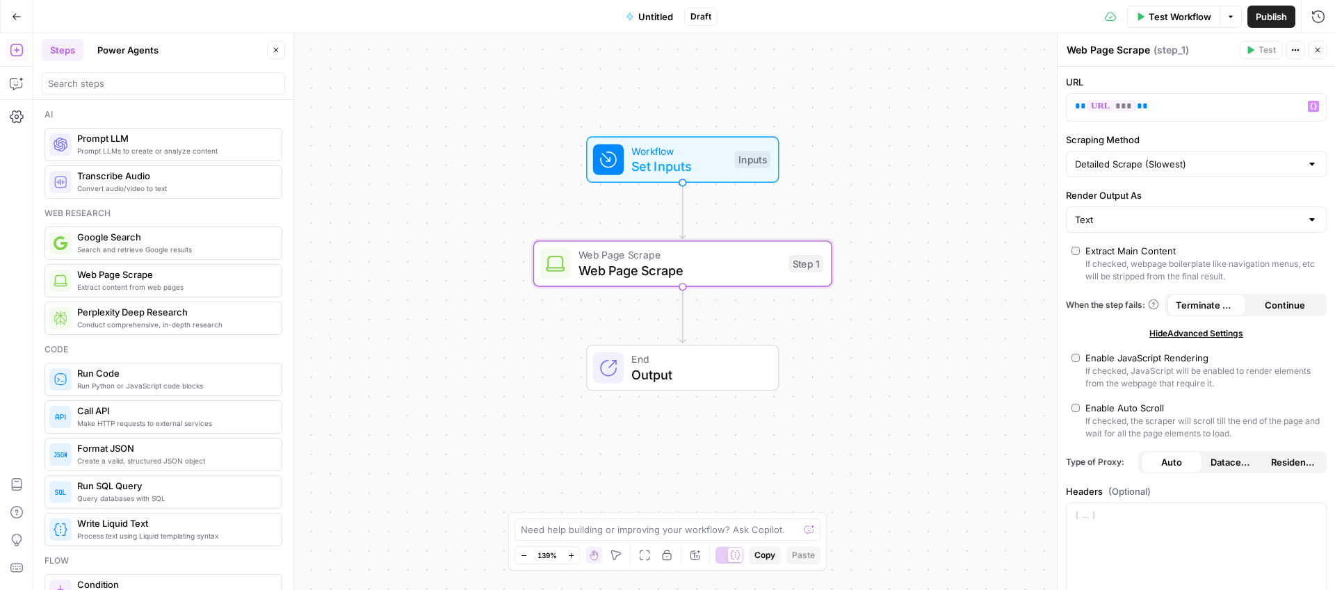
click at [681, 368] on span "Output" at bounding box center [696, 374] width 131 height 19
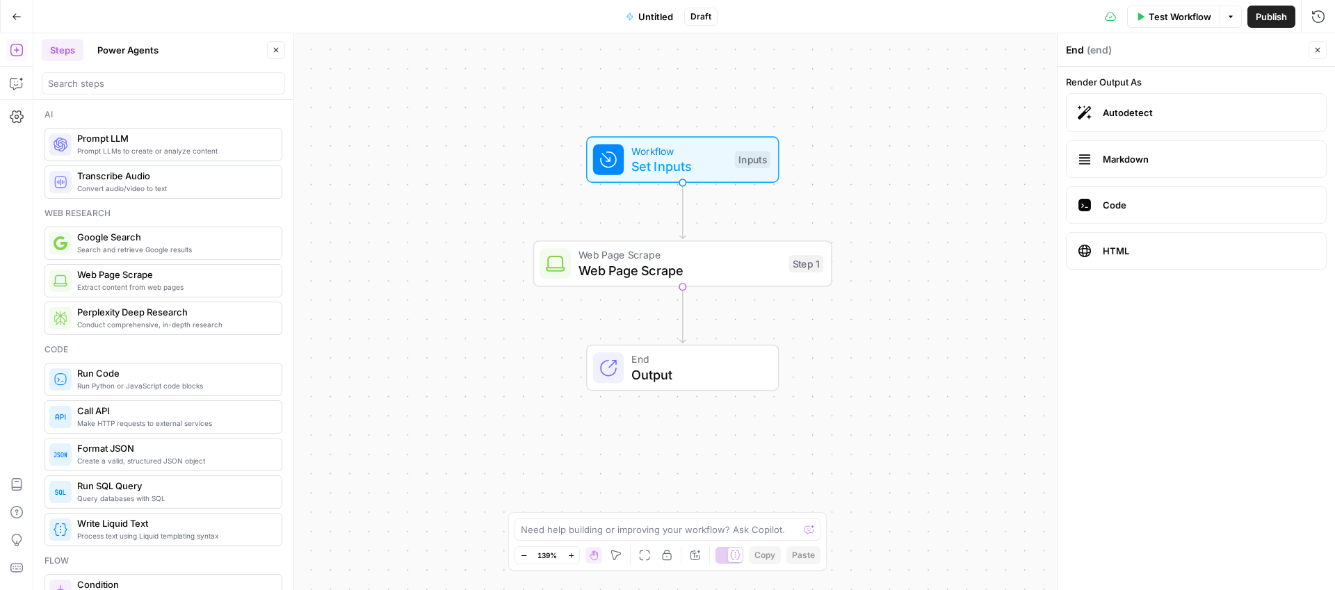
click at [930, 156] on div "Workflow Set Inputs Inputs Web Page Scrape Web Page Scrape Step 1 End Output" at bounding box center [683, 311] width 1301 height 557
click at [658, 19] on span "Untitled" at bounding box center [655, 17] width 35 height 14
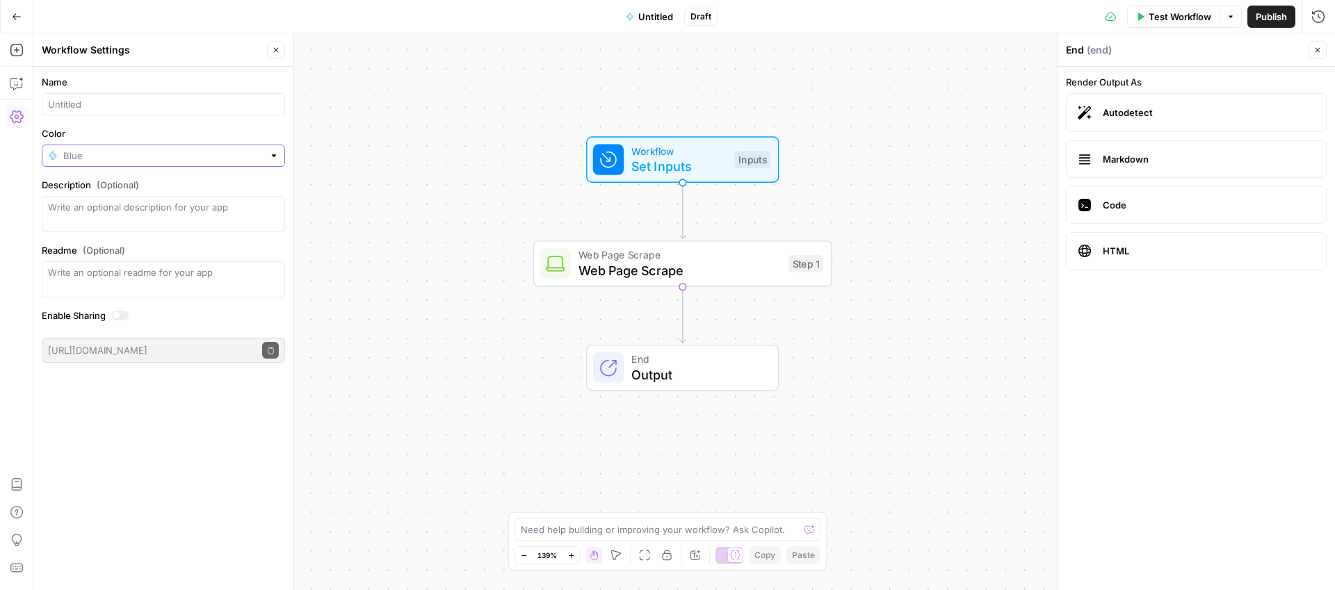
click at [93, 157] on input "Color" at bounding box center [163, 156] width 200 height 14
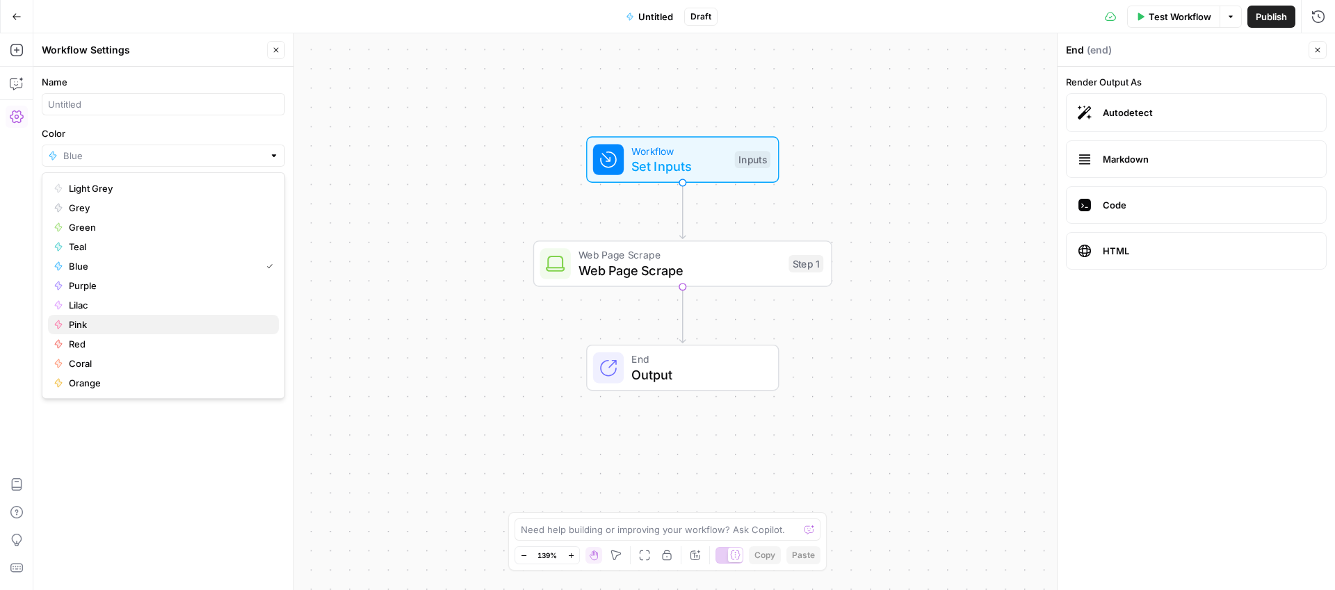
click at [83, 321] on span "Pink" at bounding box center [168, 325] width 199 height 14
type input "Pink"
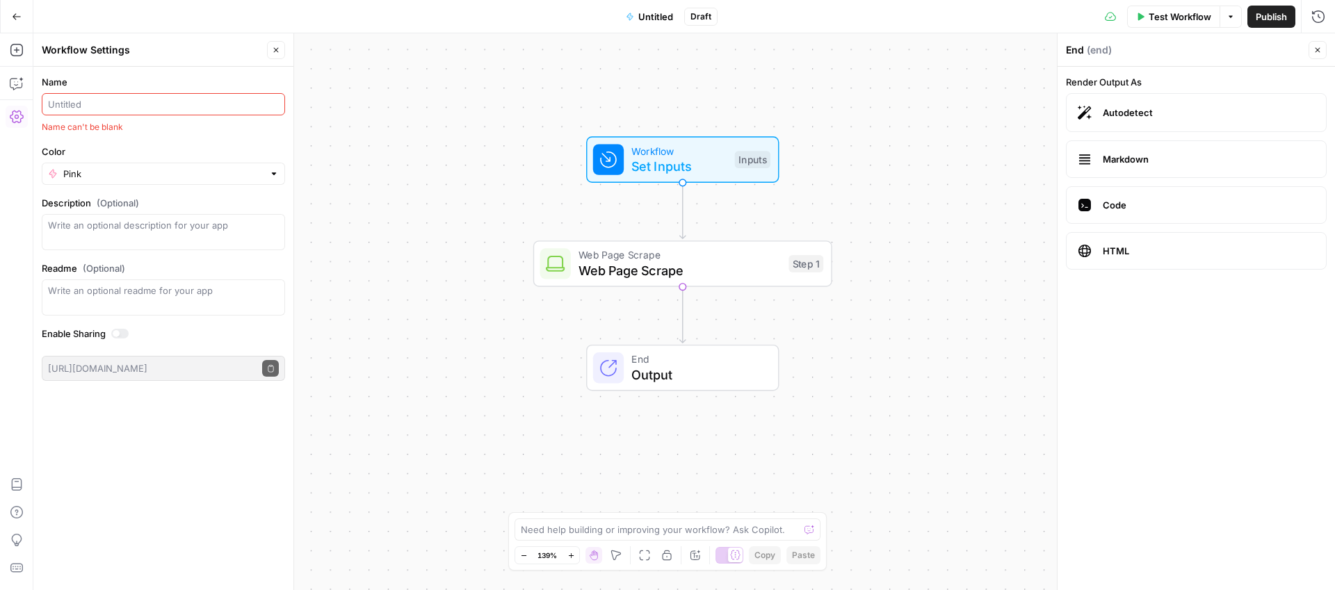
click at [108, 100] on input "Name" at bounding box center [163, 104] width 231 height 14
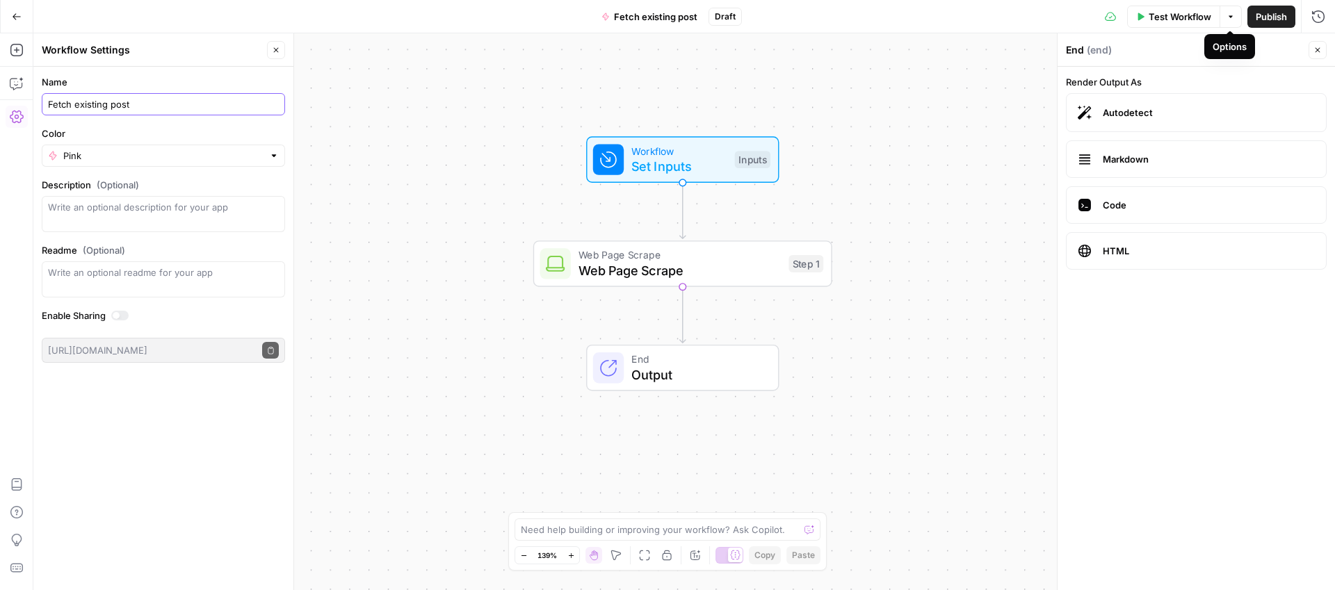
type input "Fetch existing post"
click at [1184, 19] on span "Test Workflow" at bounding box center [1180, 17] width 63 height 14
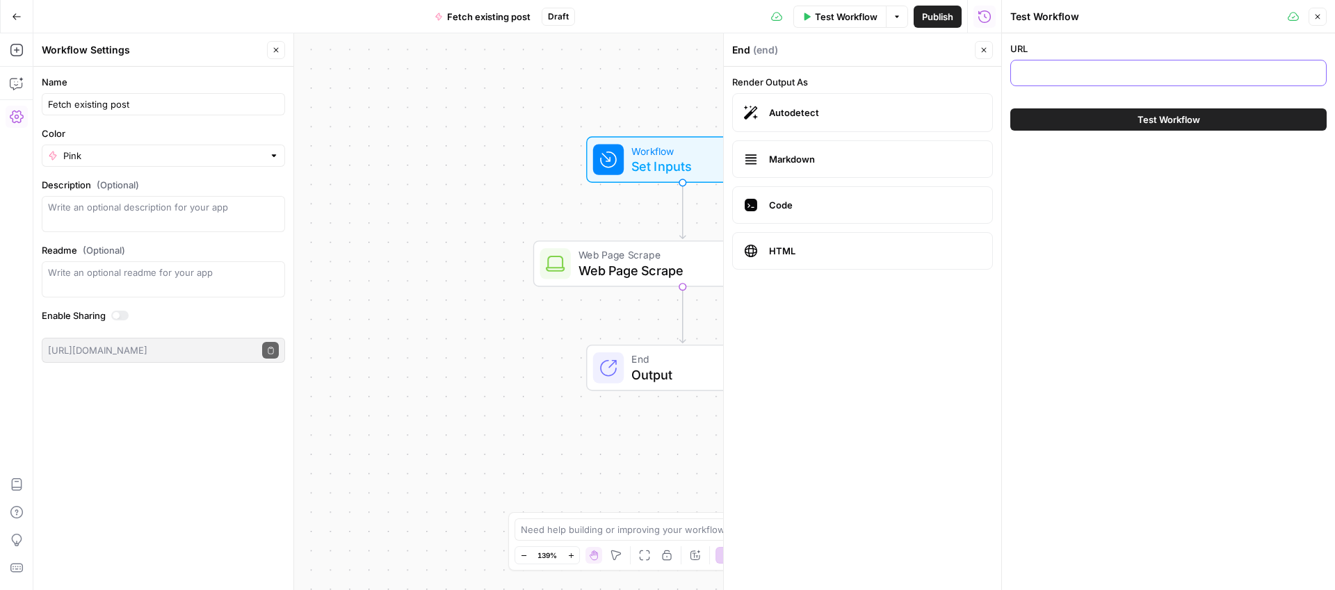
click at [1028, 75] on input "URL" at bounding box center [1168, 73] width 298 height 14
paste input "https://www.synthesia.io/post/best-ai-avatar-generator"
type input "https://www.synthesia.io/post/best-ai-avatar-generator"
click at [1103, 111] on button "Test Workflow" at bounding box center [1168, 119] width 316 height 22
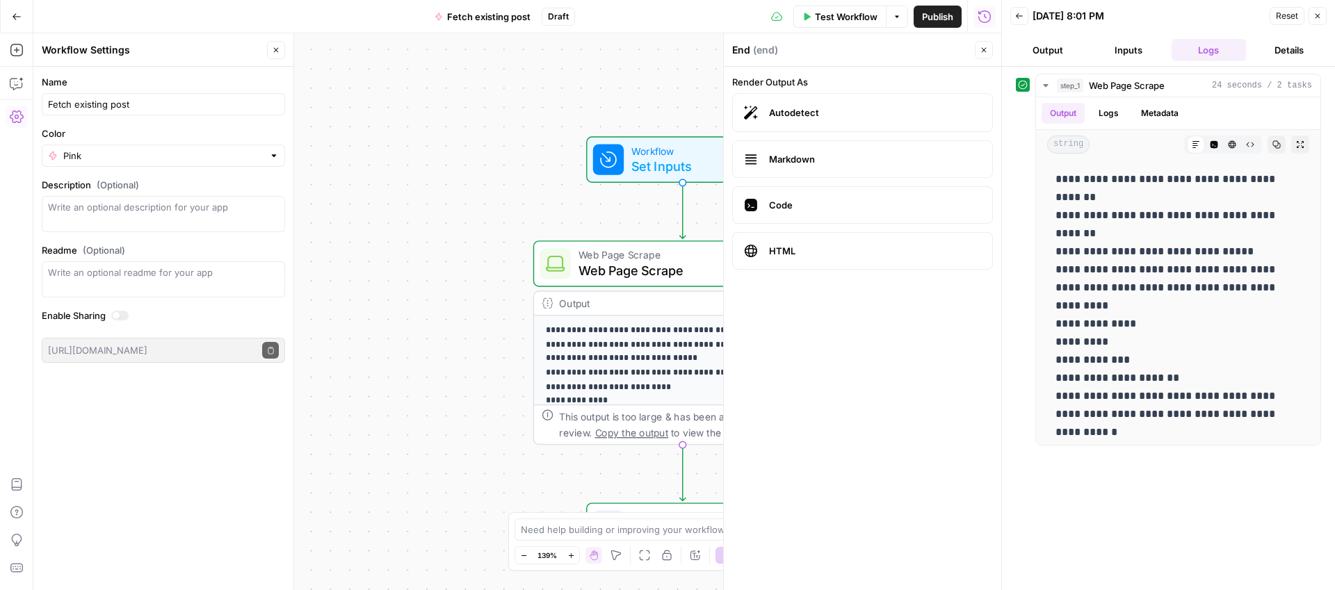
click at [866, 161] on span "Markdown" at bounding box center [875, 159] width 212 height 14
click at [1055, 51] on button "Output" at bounding box center [1047, 50] width 75 height 22
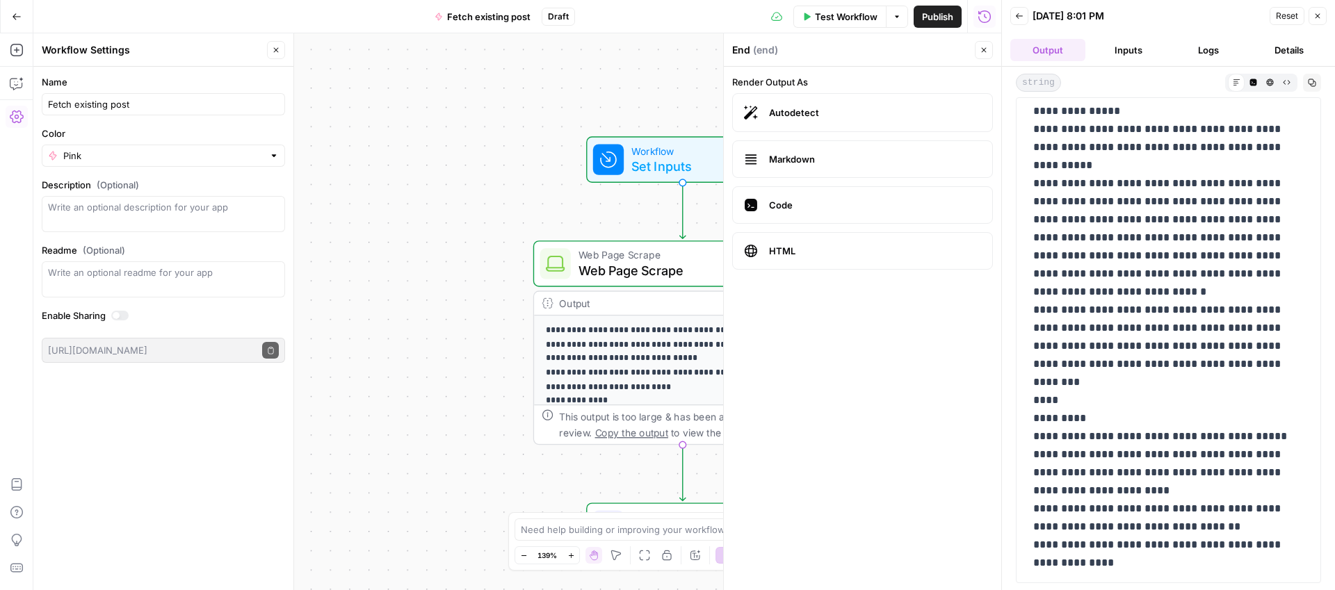
scroll to position [3659, 0]
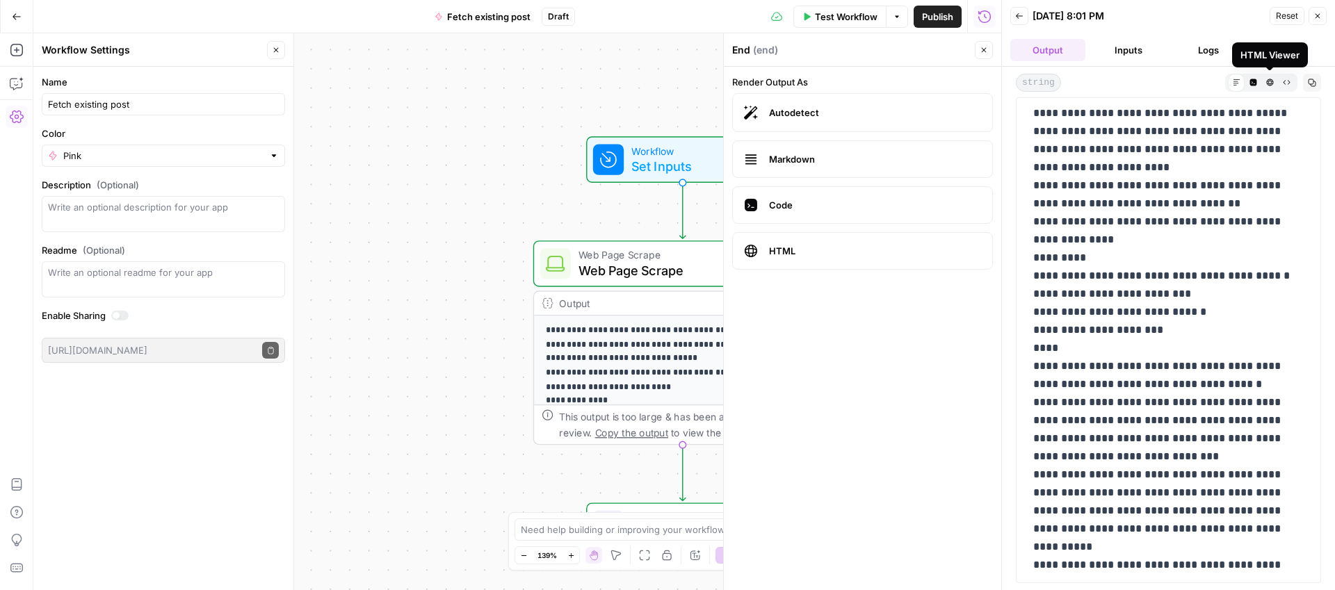
click at [1272, 84] on icon "button" at bounding box center [1269, 82] width 7 height 7
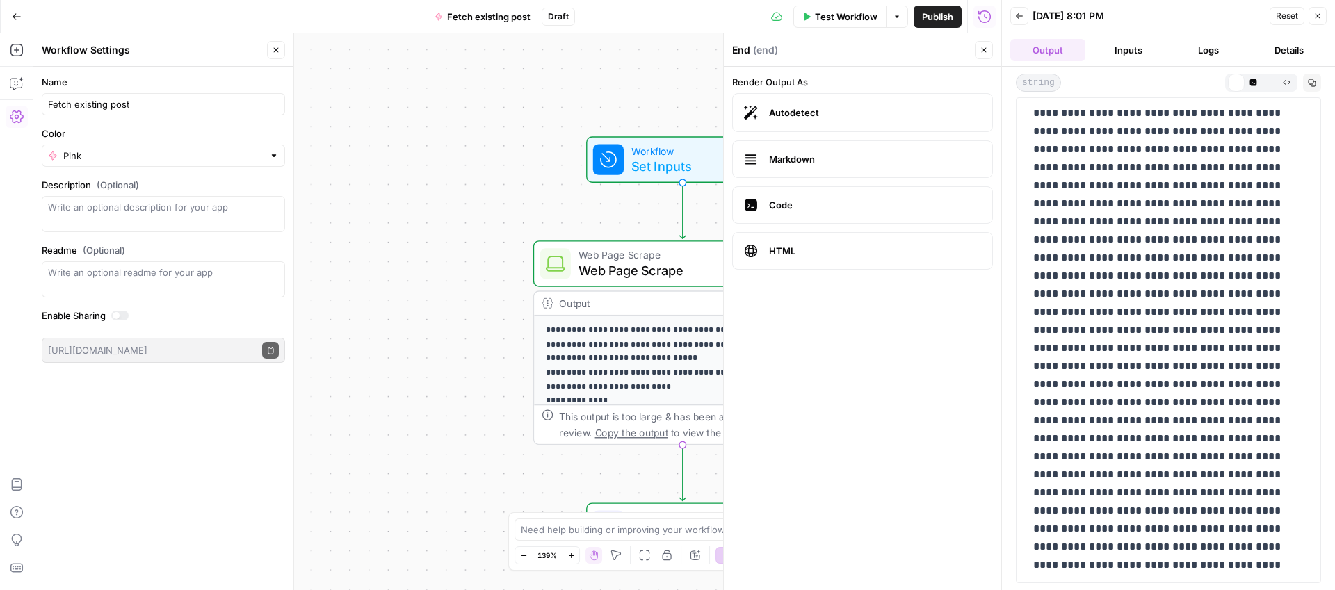
scroll to position [0, 0]
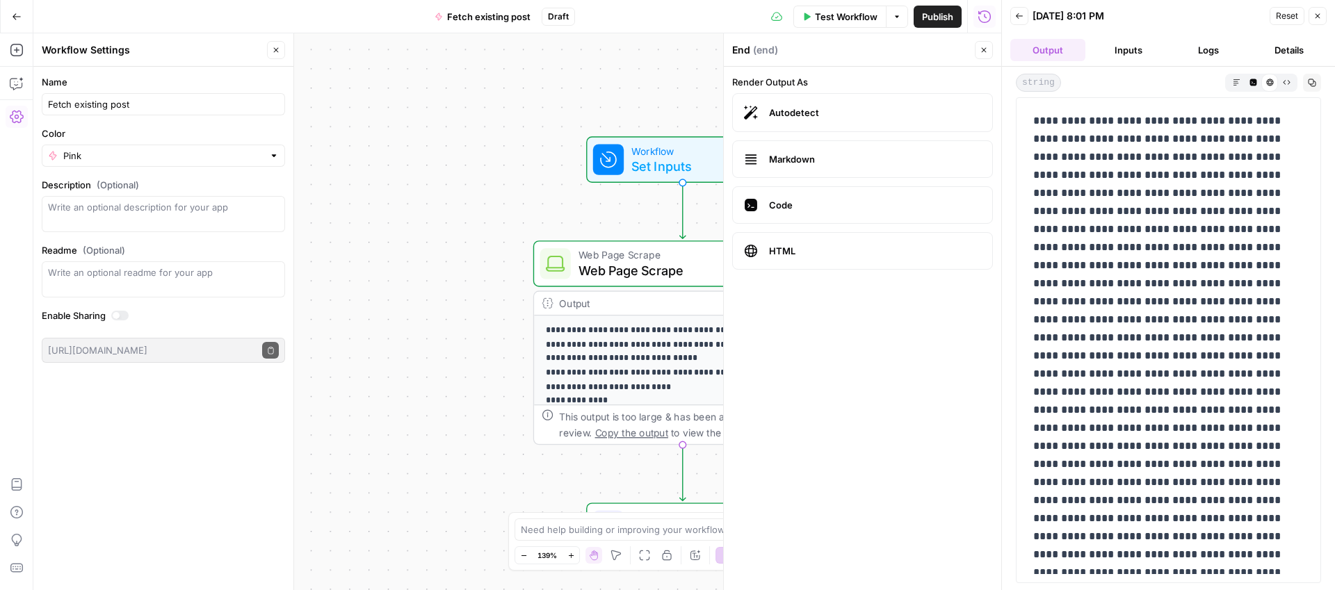
click at [1288, 83] on icon "button" at bounding box center [1287, 83] width 8 height 8
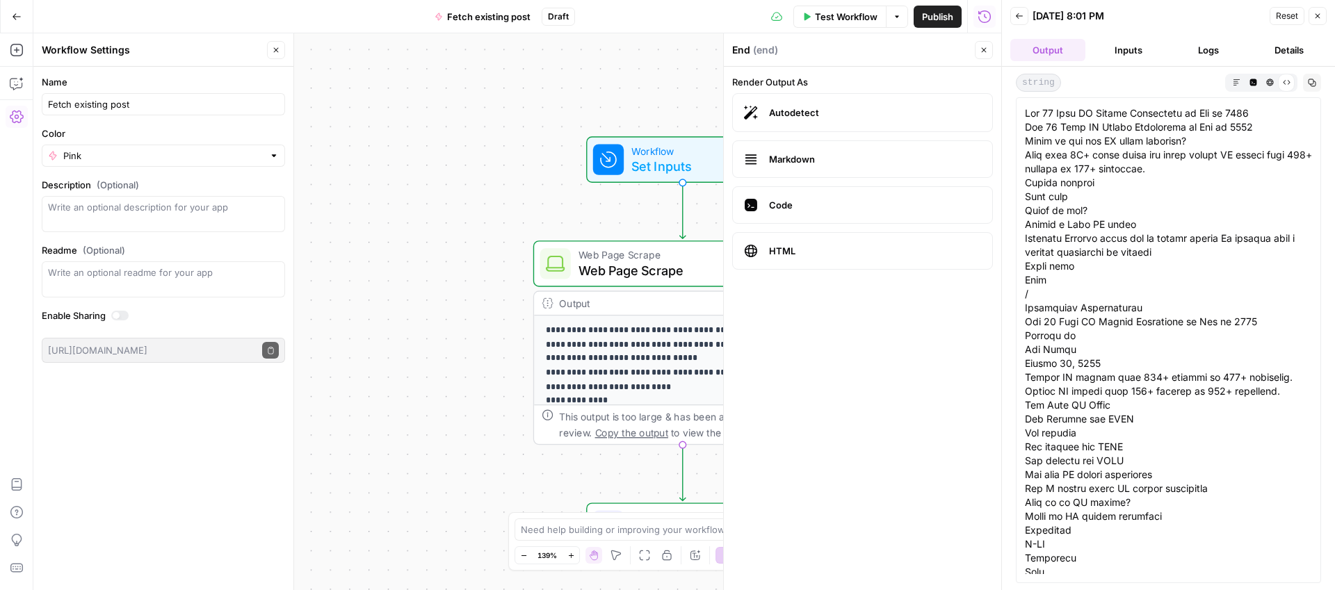
click at [956, 256] on span "HTML" at bounding box center [875, 251] width 212 height 14
click at [1268, 84] on icon "button" at bounding box center [1270, 83] width 8 height 8
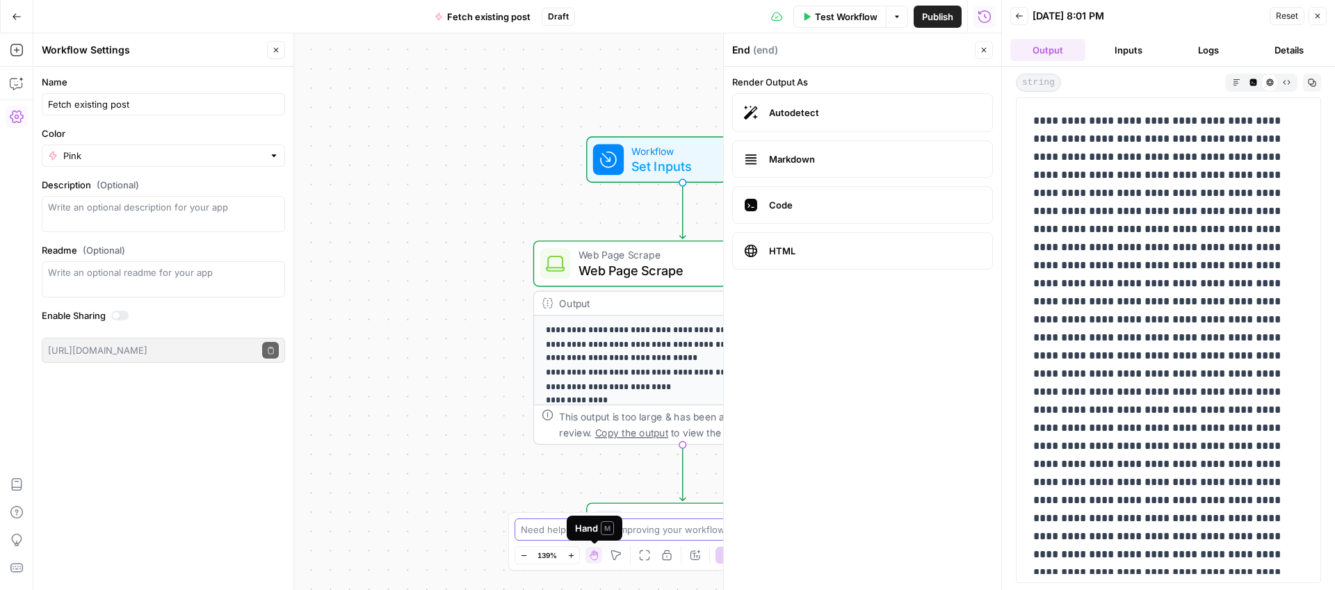
click at [664, 530] on textarea at bounding box center [660, 530] width 278 height 14
click at [558, 531] on textarea "I want to scrape our blog post and then output a markdown version with all the …" at bounding box center [653, 523] width 267 height 28
type textarea "I want to scrape our blog post and then output a markdown version of the blog w…"
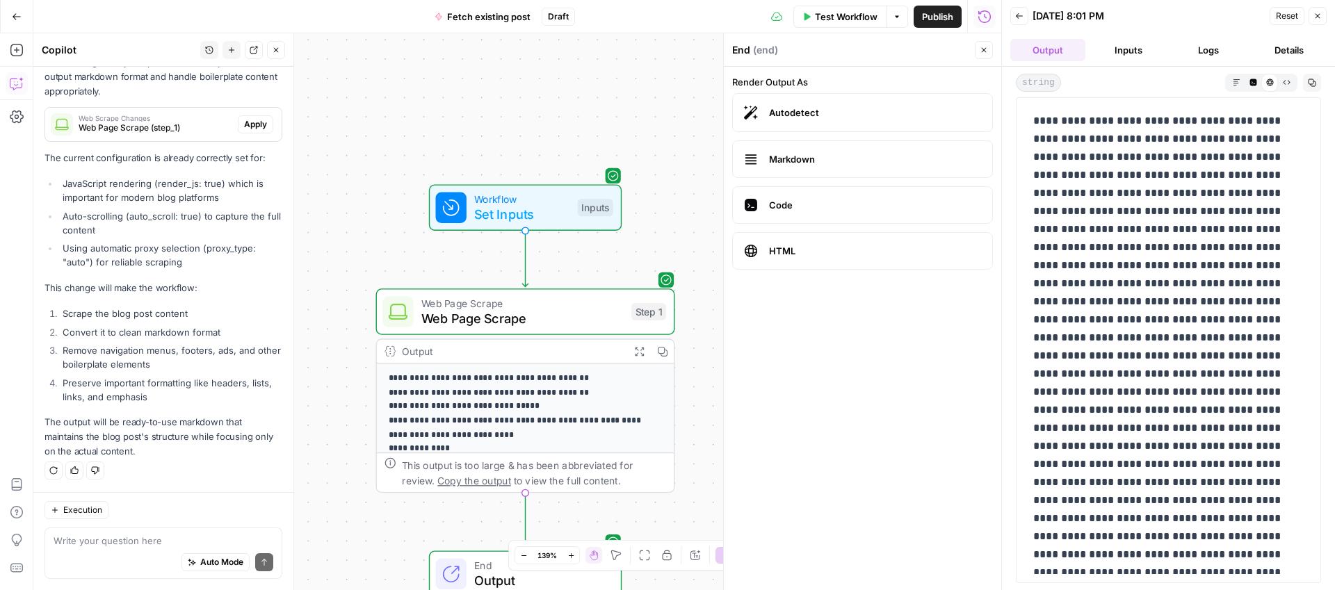
scroll to position [273, 0]
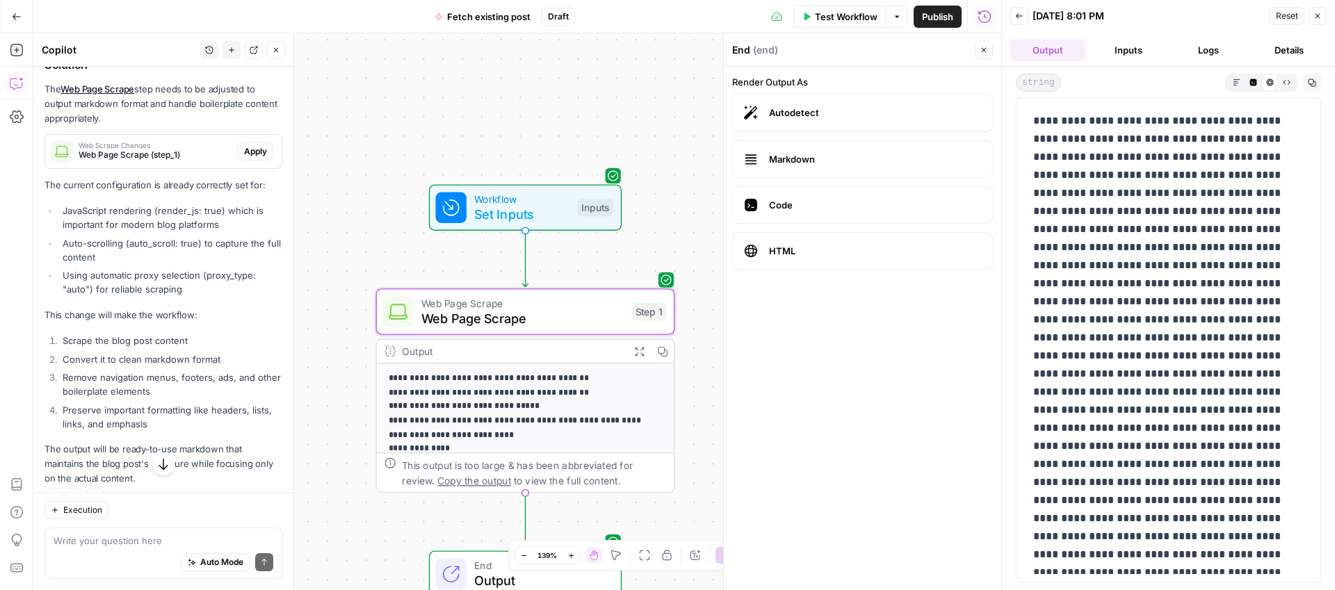
click at [257, 152] on span "Apply" at bounding box center [255, 151] width 23 height 13
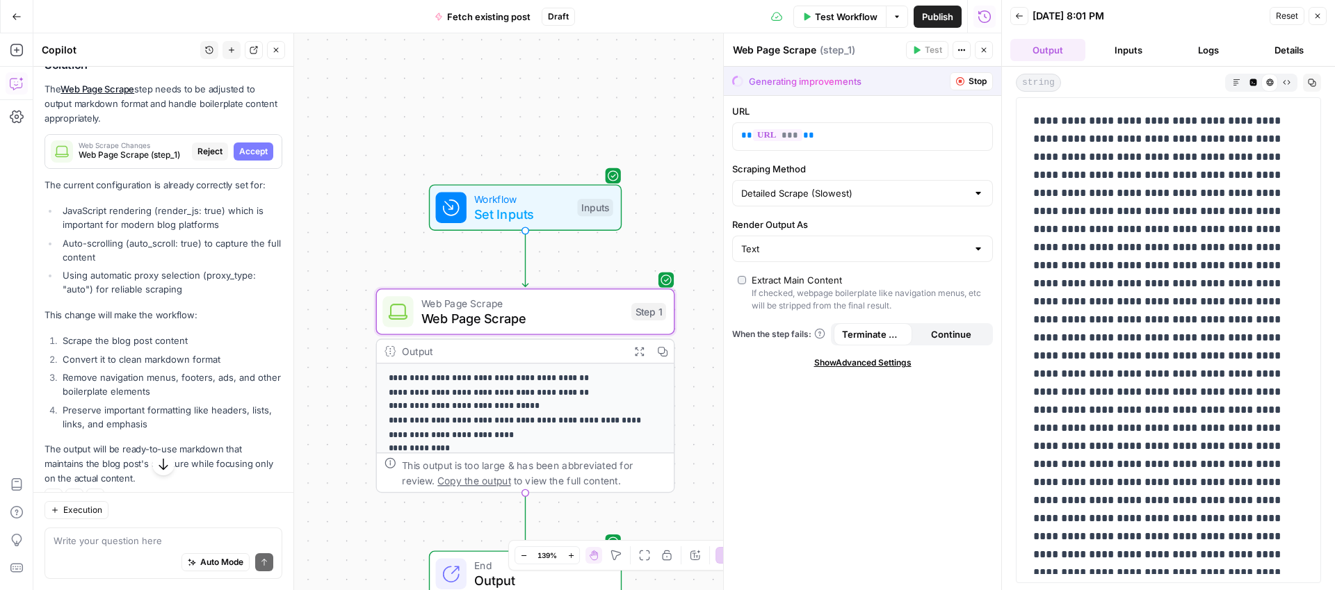
click at [257, 152] on span "Accept" at bounding box center [253, 151] width 29 height 13
type input "Markdown"
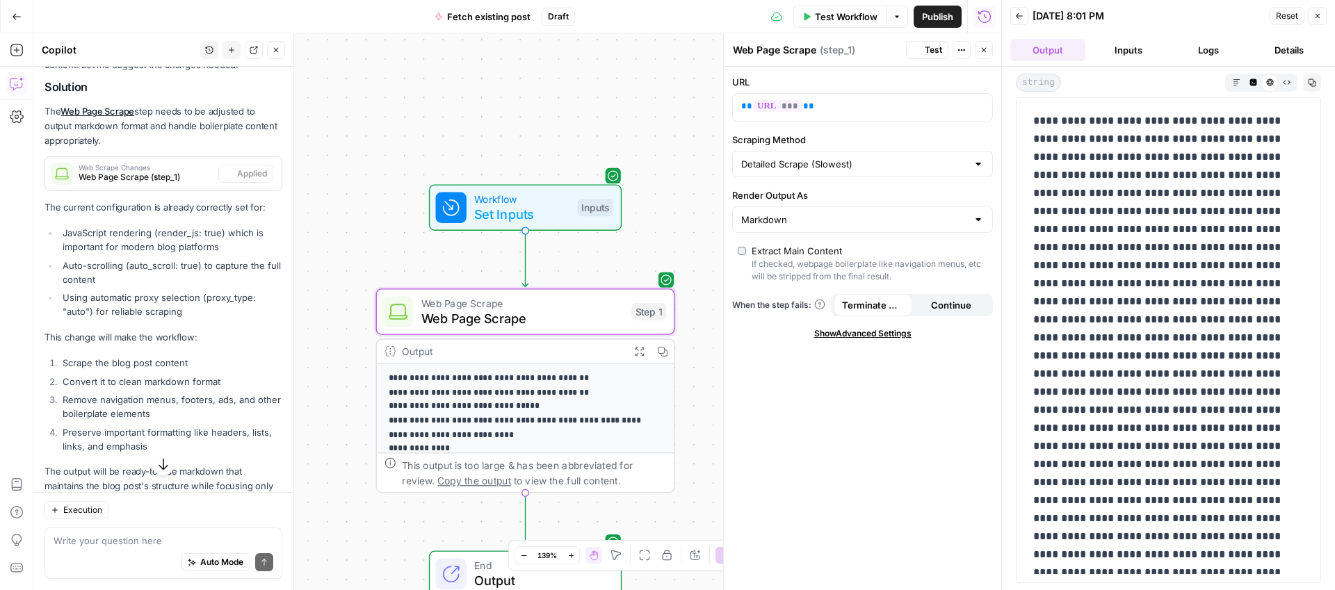
scroll to position [295, 0]
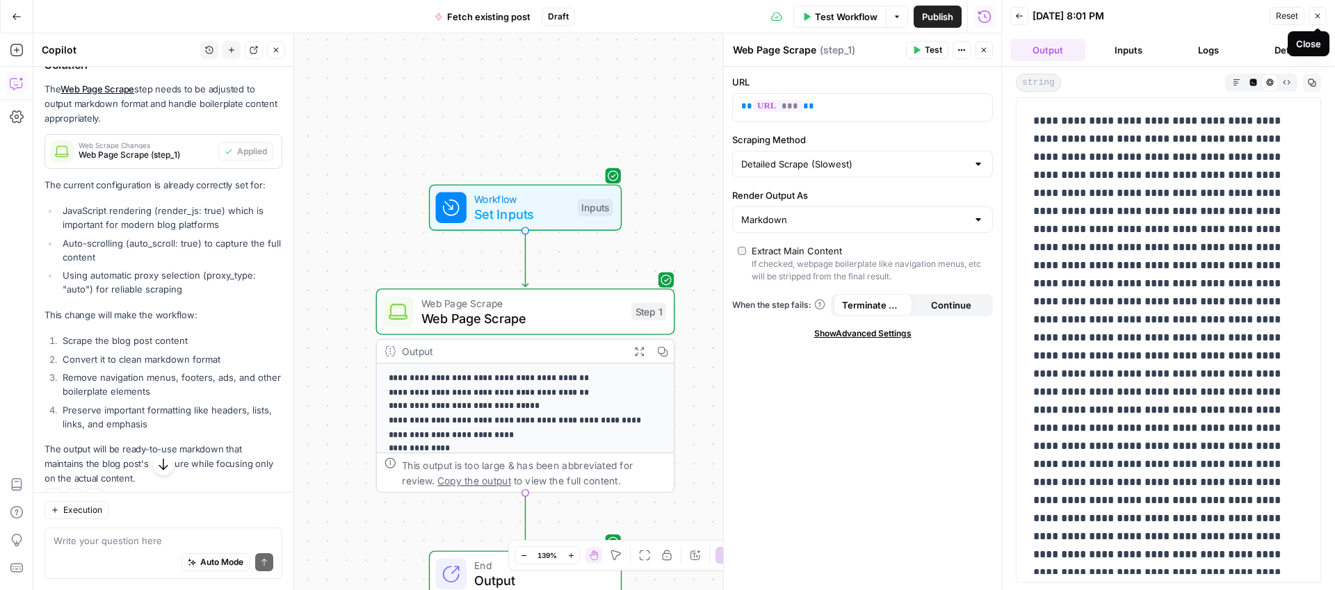
click at [1321, 14] on icon "button" at bounding box center [1317, 16] width 8 height 8
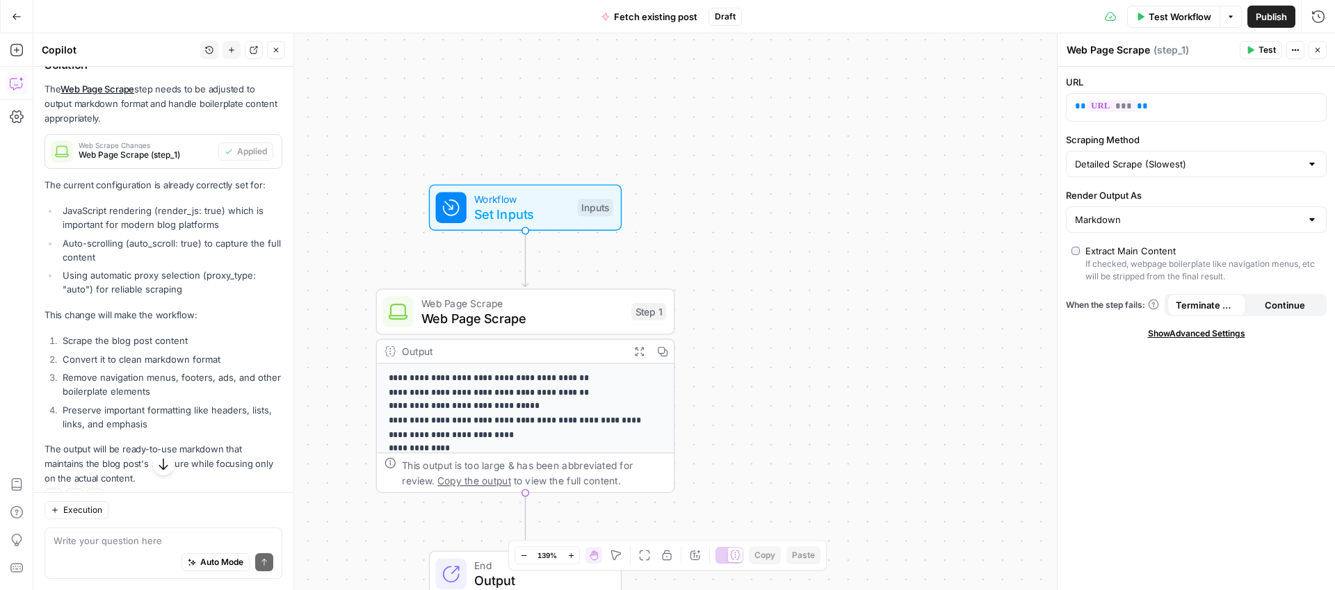
click at [1185, 13] on span "Test Workflow" at bounding box center [1180, 17] width 63 height 14
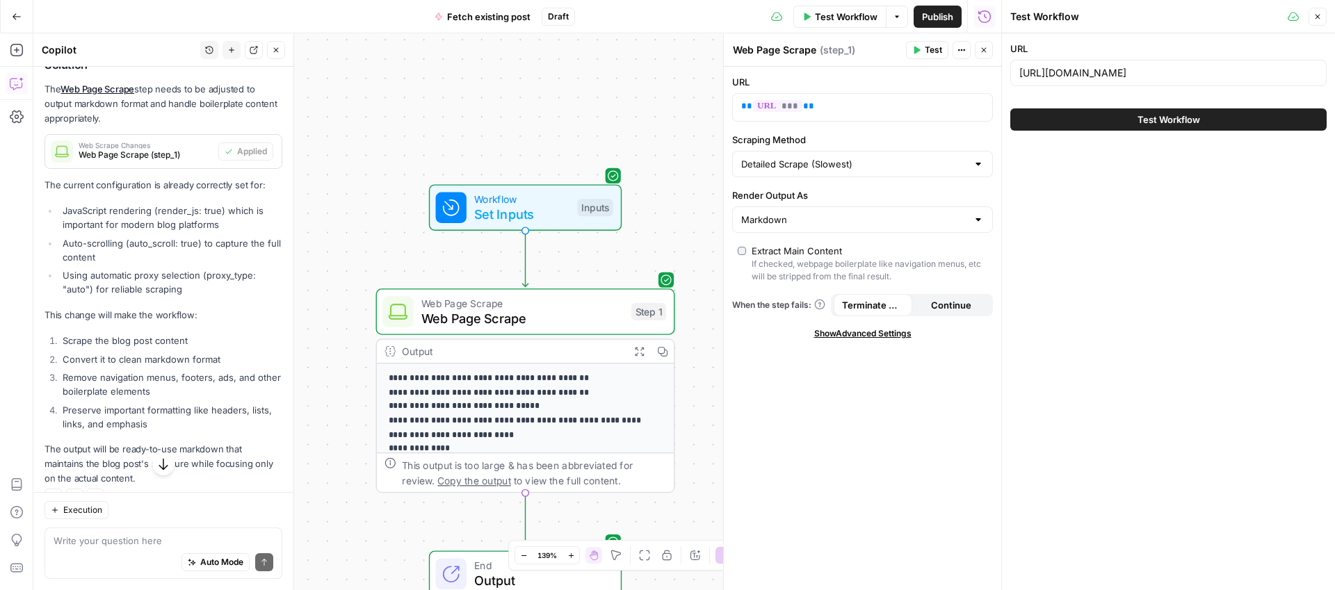
click at [1134, 117] on button "Test Workflow" at bounding box center [1168, 119] width 316 height 22
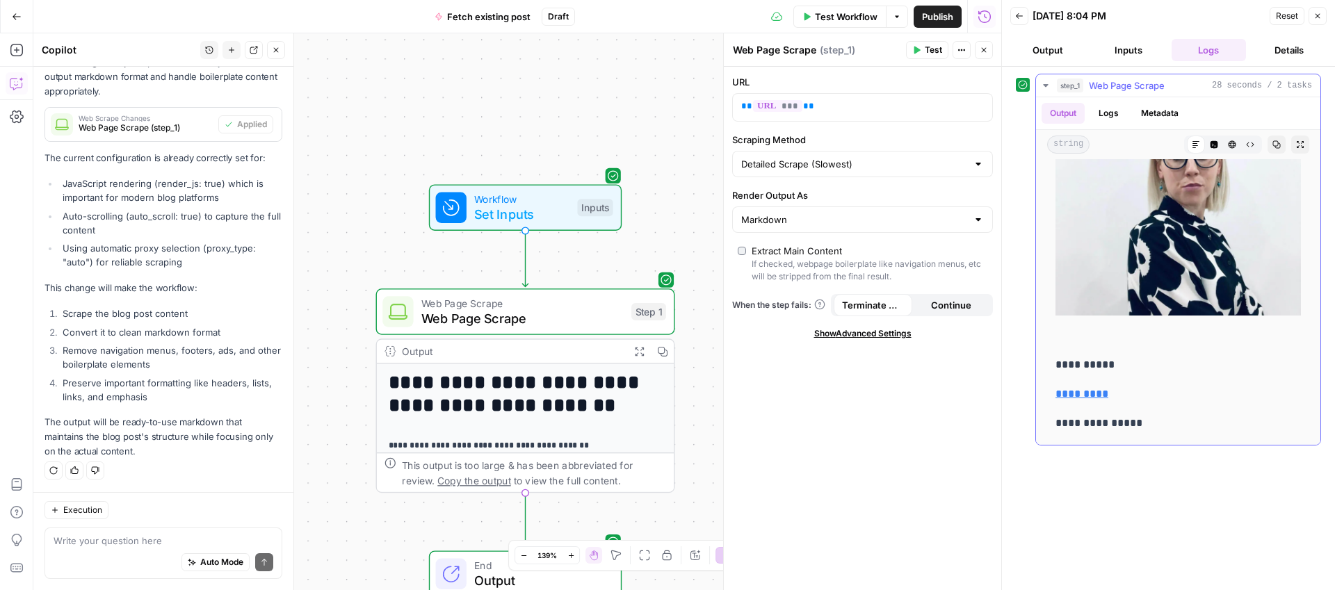
scroll to position [2104, 0]
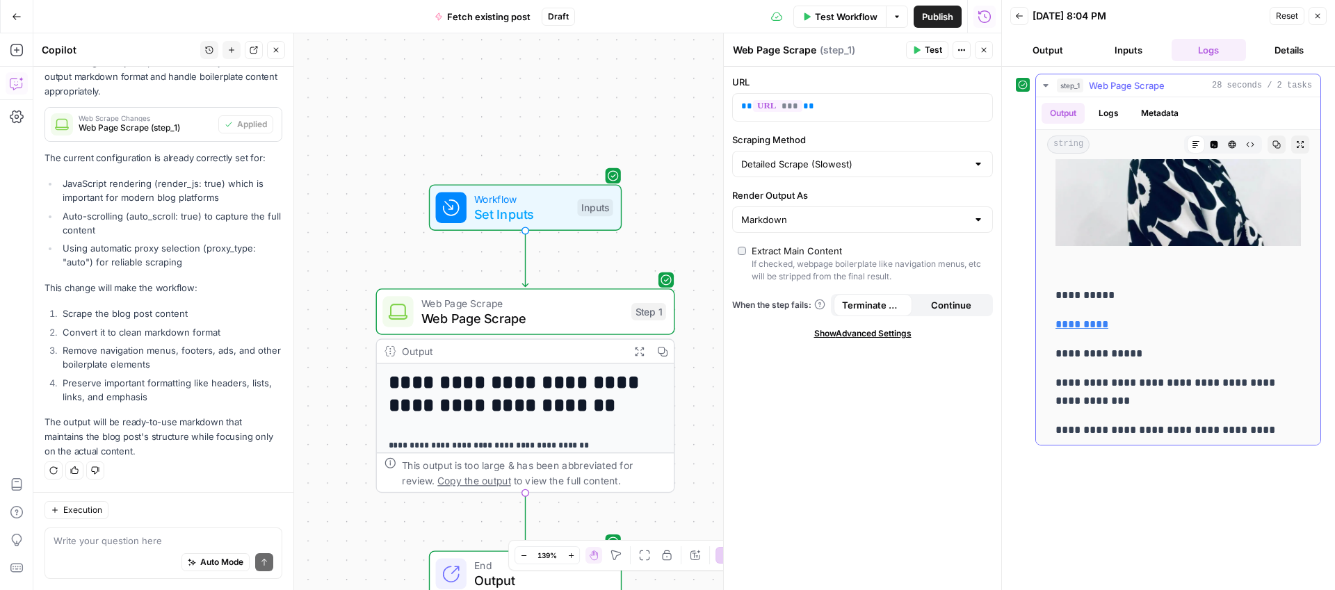
click at [1299, 141] on icon "button" at bounding box center [1300, 144] width 8 height 8
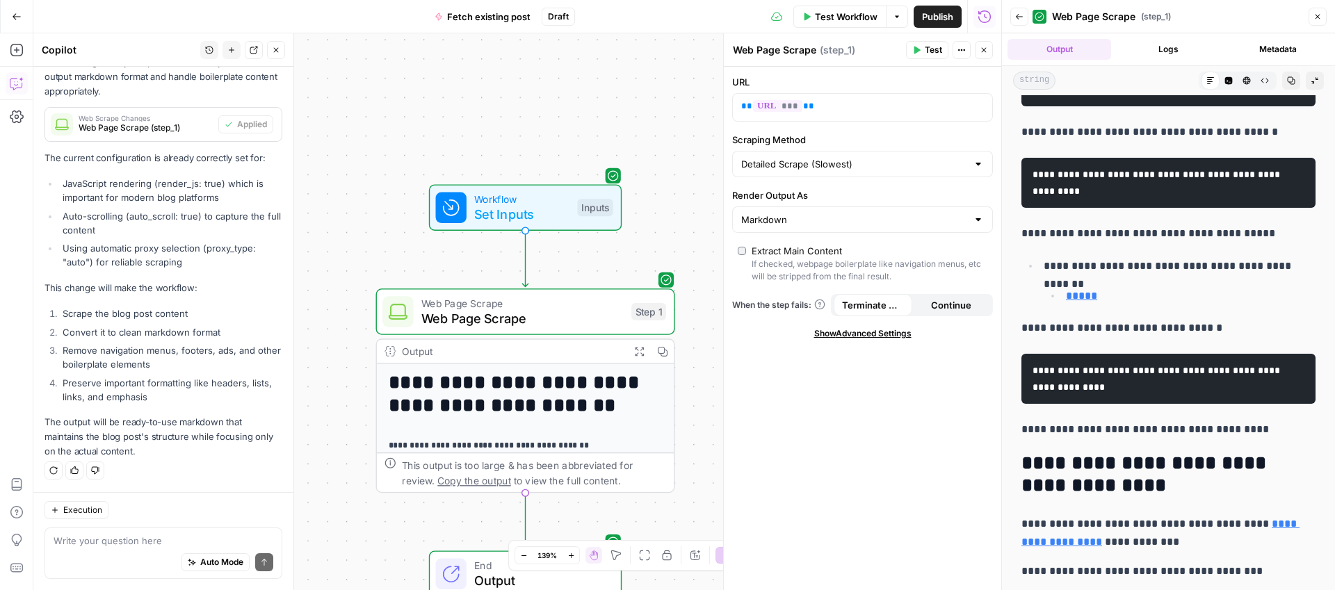
scroll to position [3714, 0]
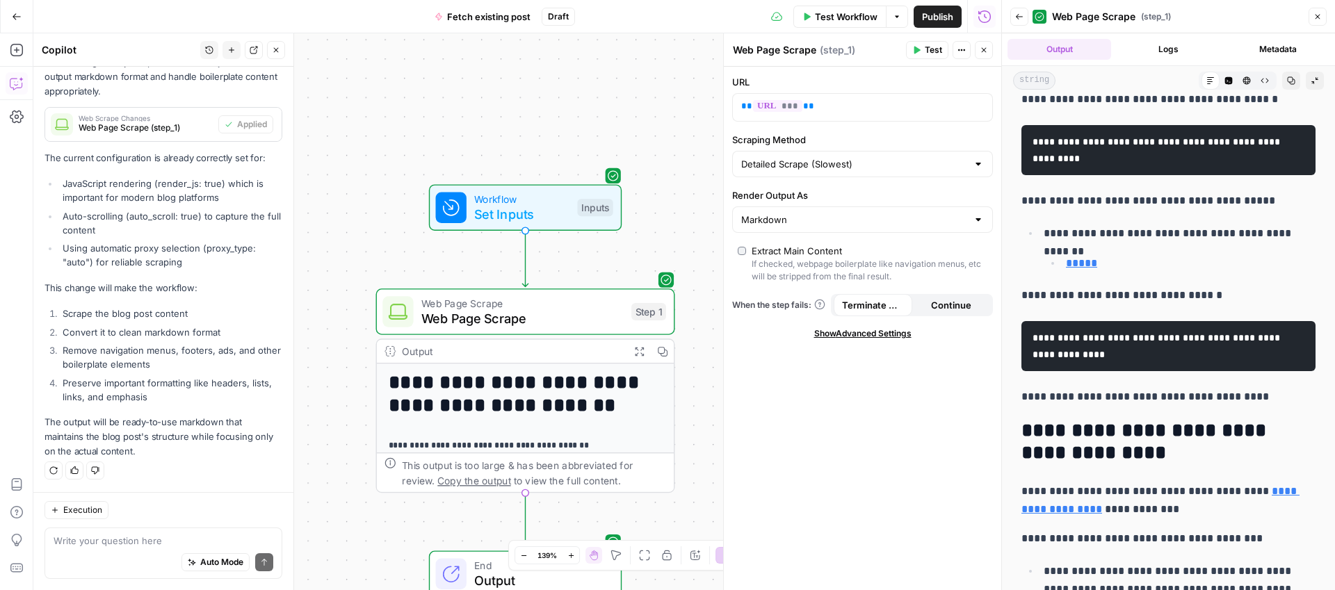
click at [1019, 19] on icon "button" at bounding box center [1019, 17] width 8 height 8
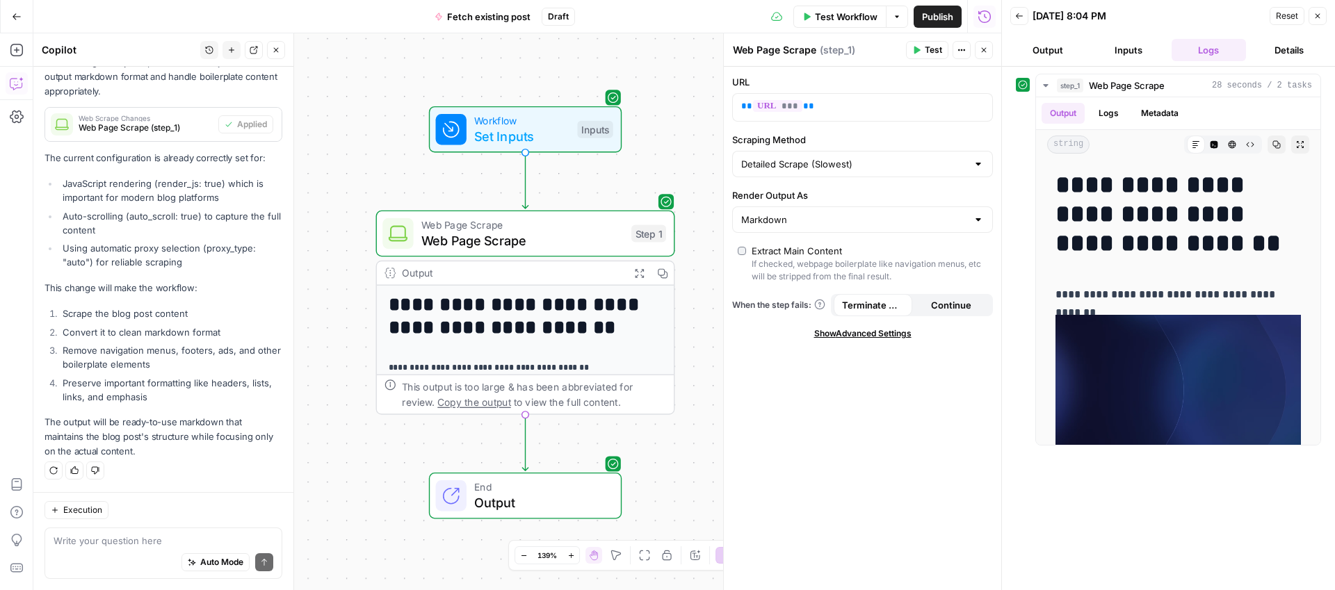
click at [944, 13] on span "Publish" at bounding box center [937, 17] width 31 height 14
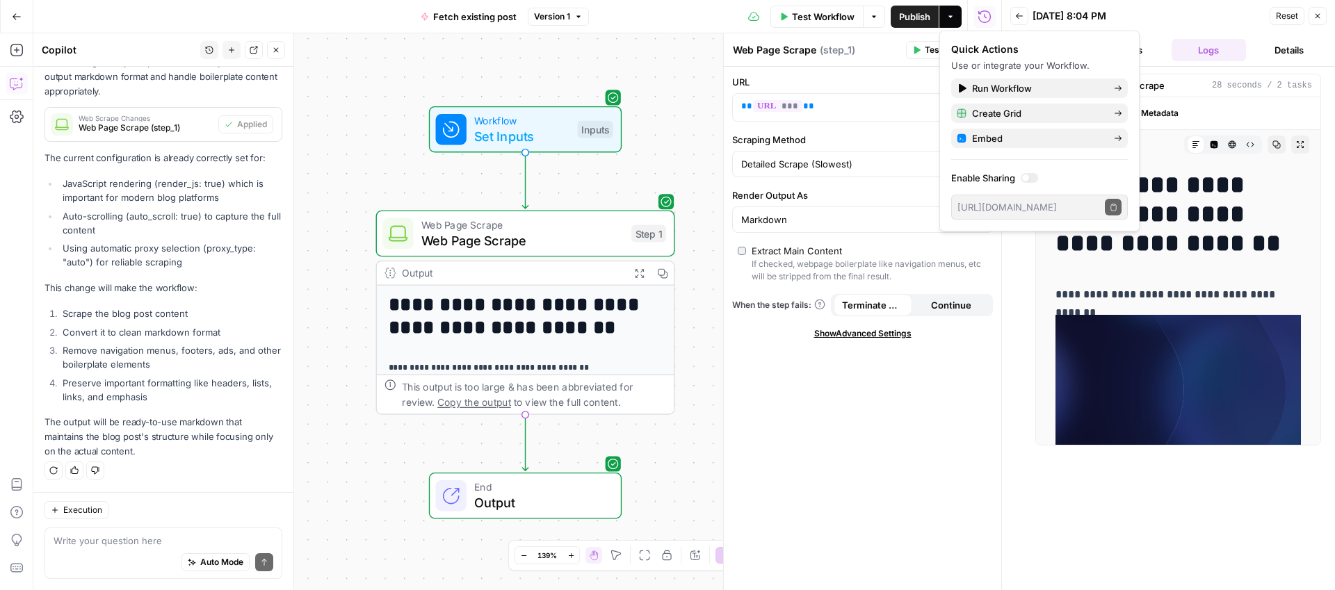
click at [656, 106] on div "Workflow Set Inputs Inputs" at bounding box center [525, 129] width 299 height 47
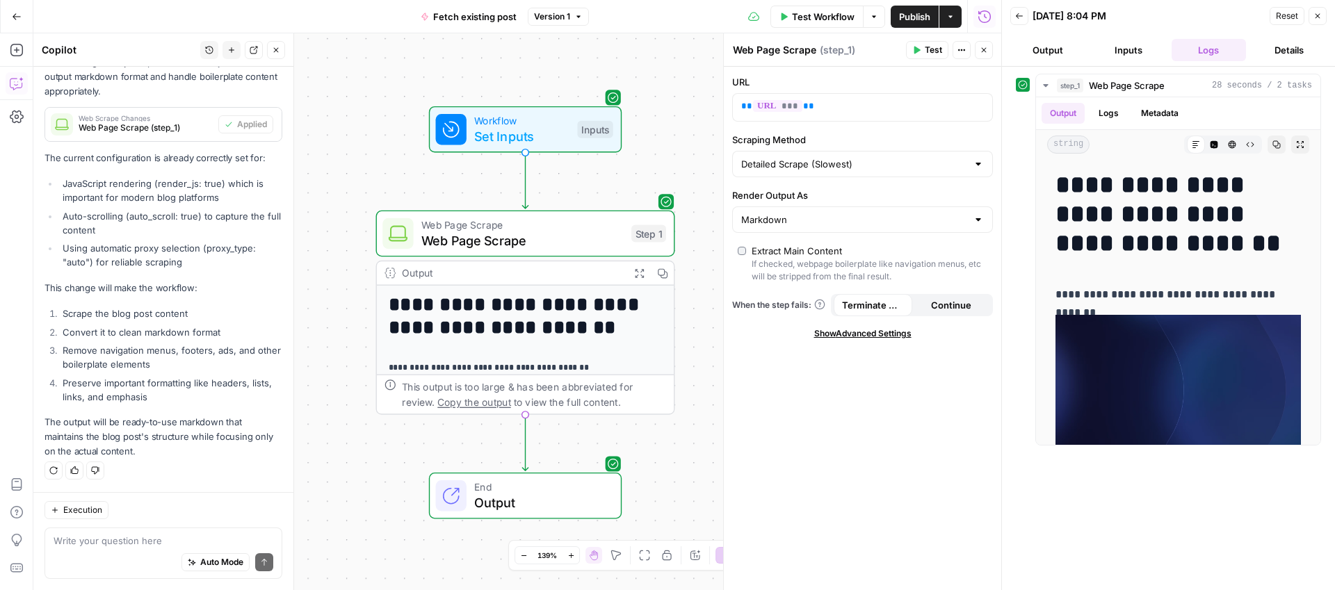
click at [6, 12] on button "Go Back" at bounding box center [16, 16] width 25 height 25
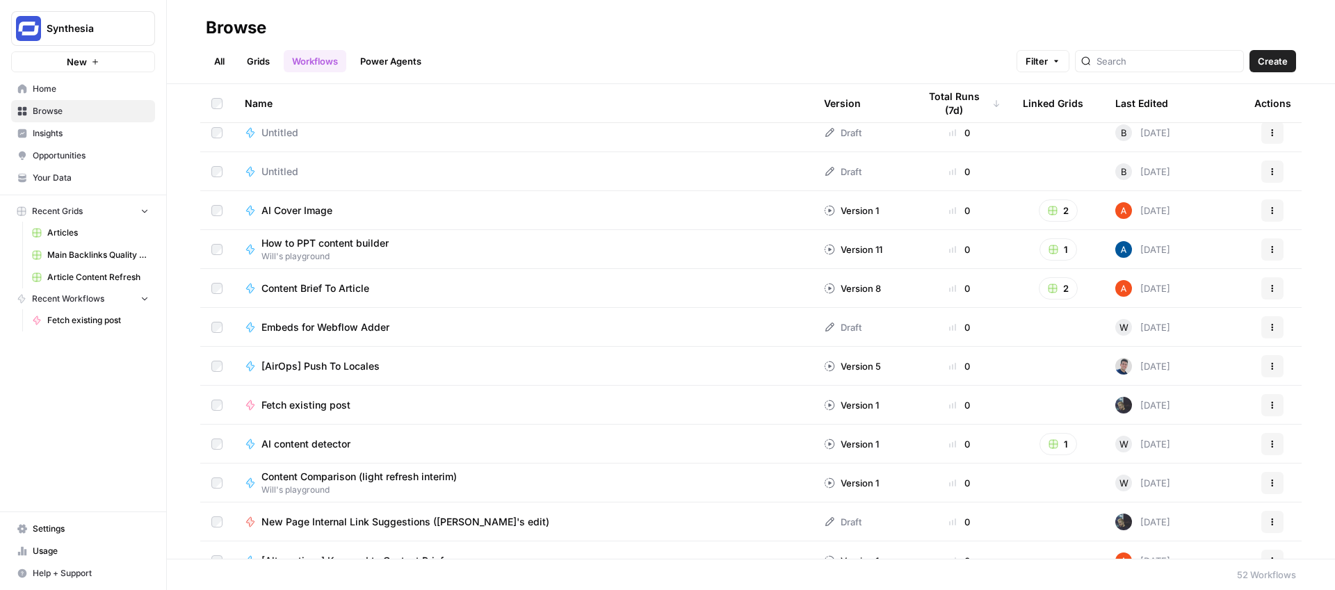
scroll to position [419, 0]
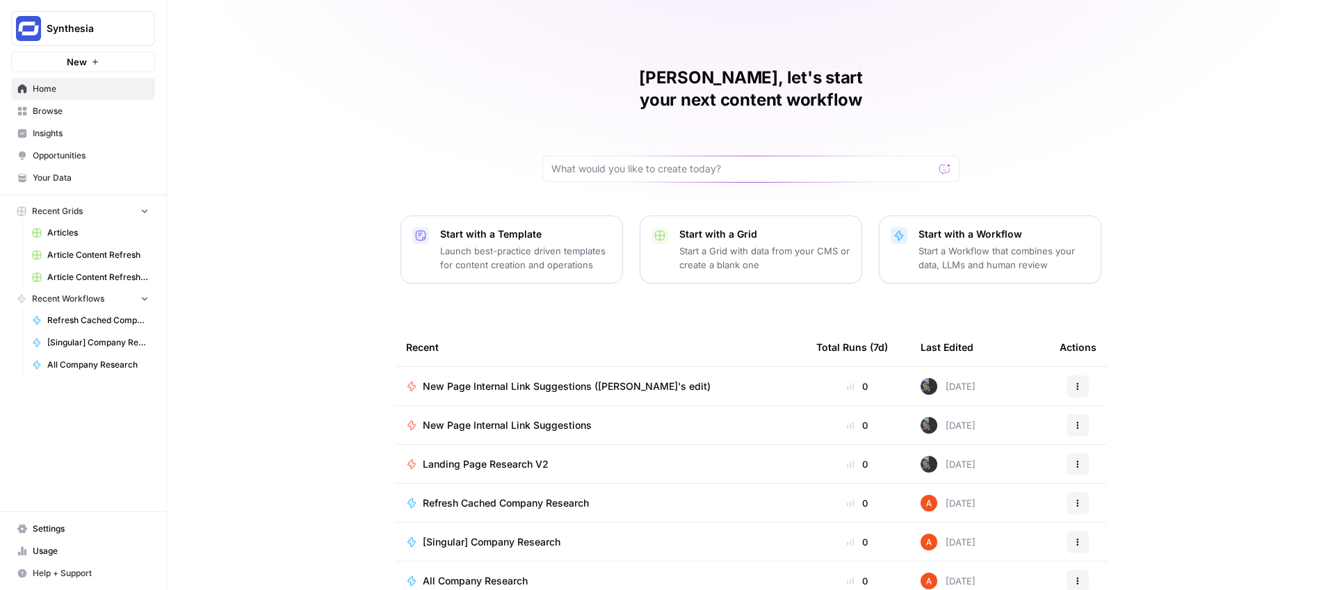
click at [63, 112] on span "Browse" at bounding box center [91, 111] width 116 height 13
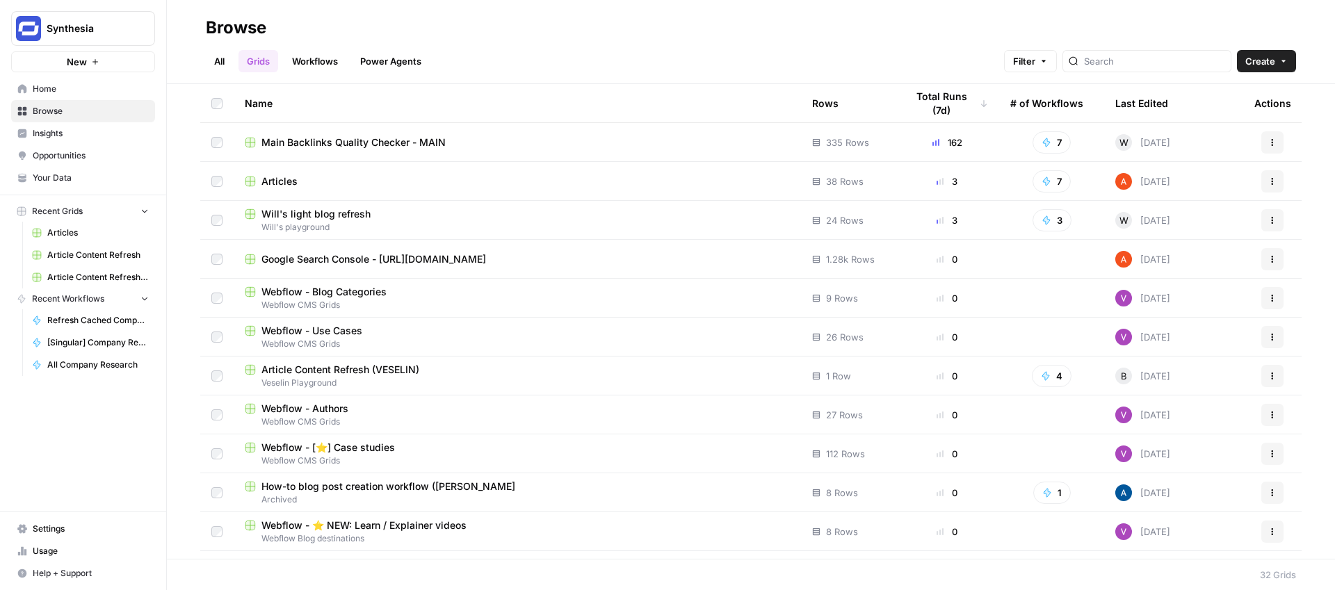
click at [319, 67] on link "Workflows" at bounding box center [315, 61] width 63 height 22
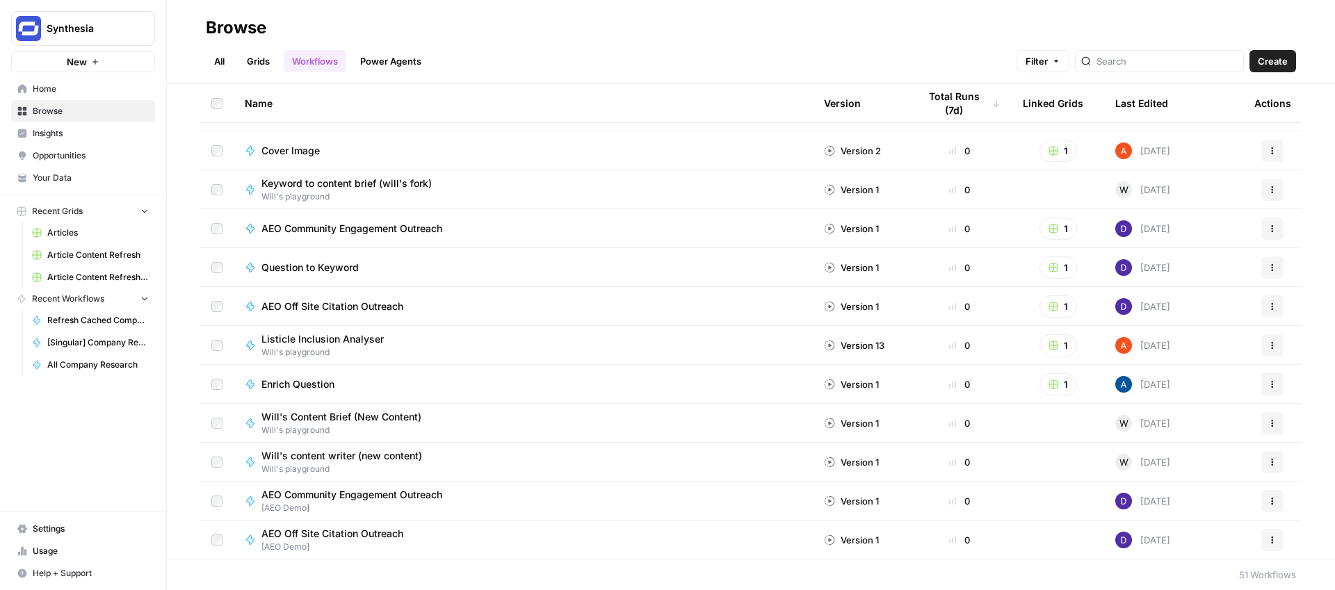
scroll to position [1550, 0]
click at [1153, 69] on div at bounding box center [1159, 61] width 169 height 22
type input "change"
